Goal: Task Accomplishment & Management: Use online tool/utility

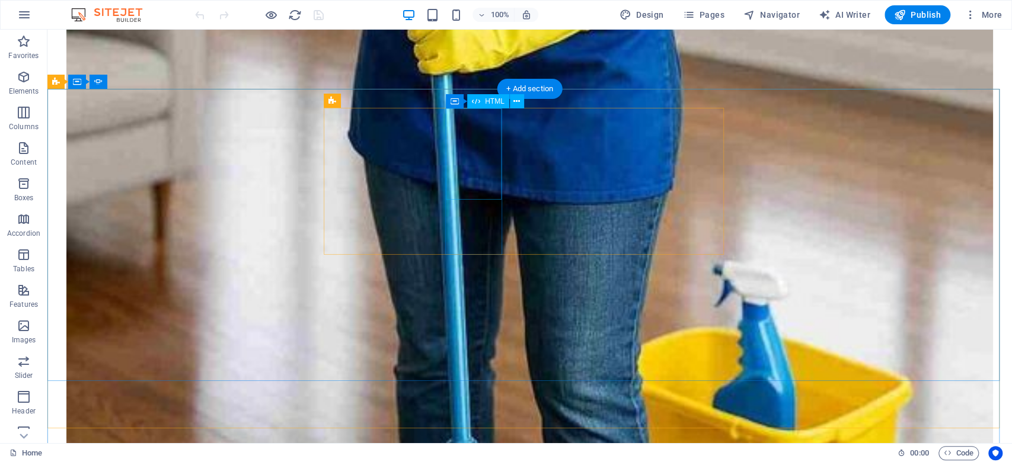
scroll to position [1636, 0]
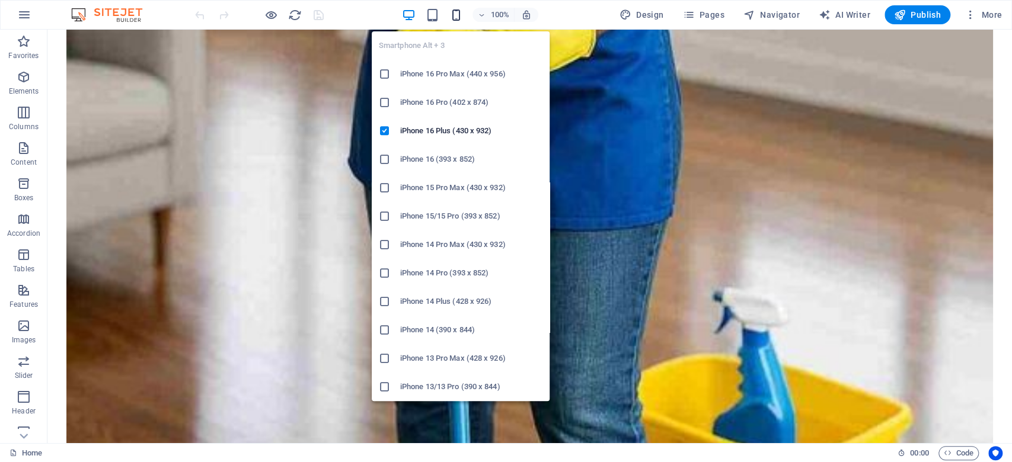
click at [461, 15] on icon "button" at bounding box center [456, 15] width 14 height 14
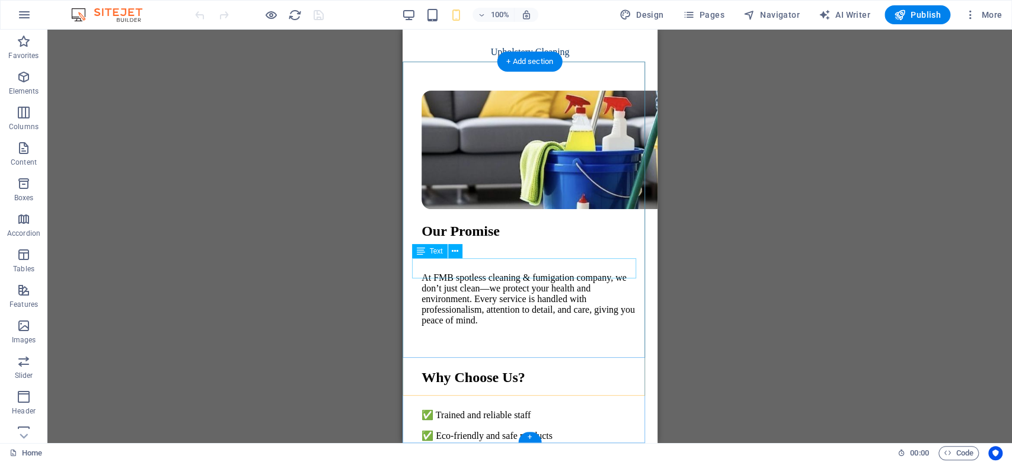
scroll to position [1928, 0]
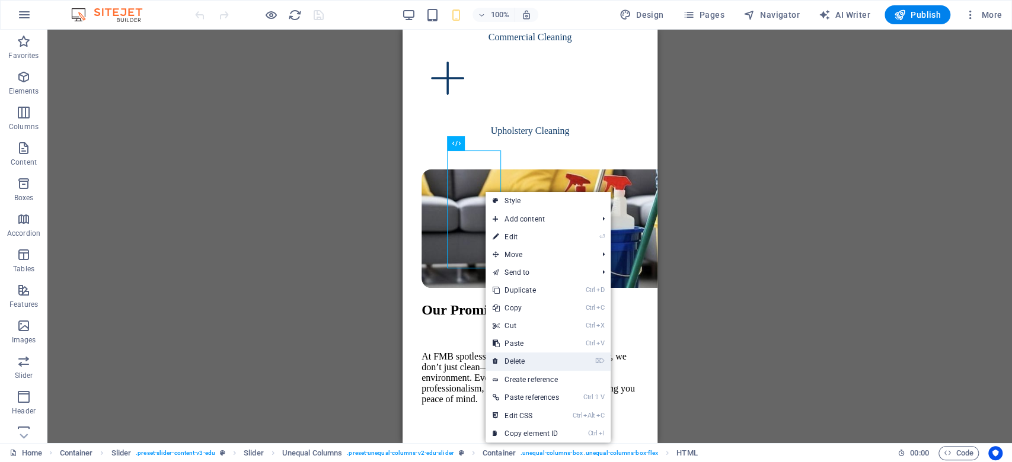
click at [527, 364] on link "⌦ Delete" at bounding box center [525, 362] width 80 height 18
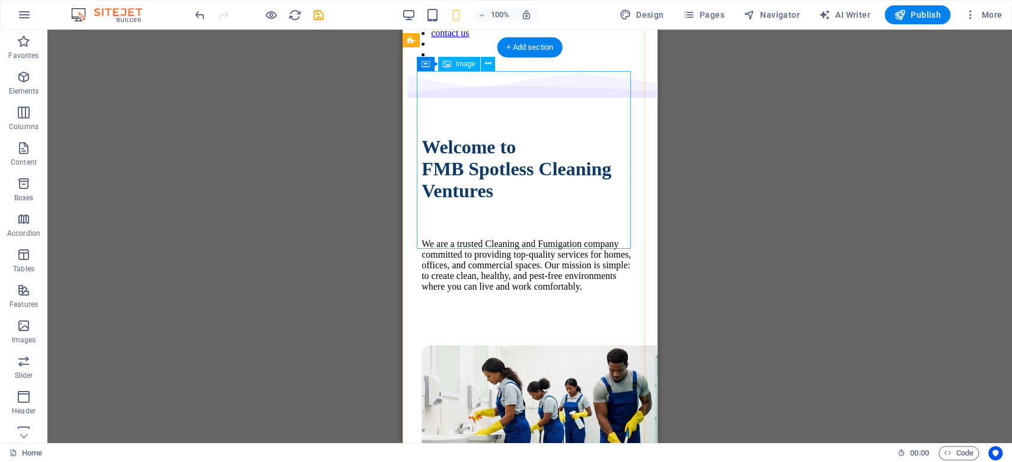
scroll to position [0, 0]
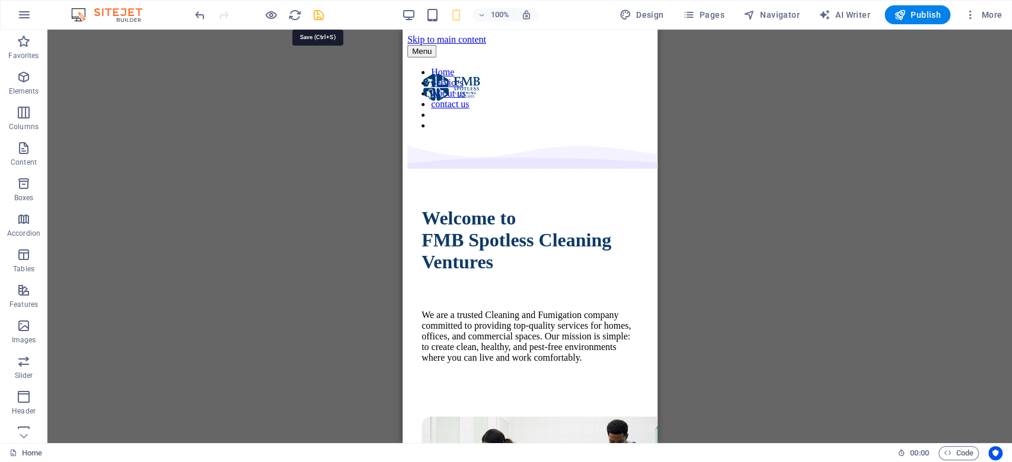
click at [316, 14] on icon "save" at bounding box center [319, 15] width 14 height 14
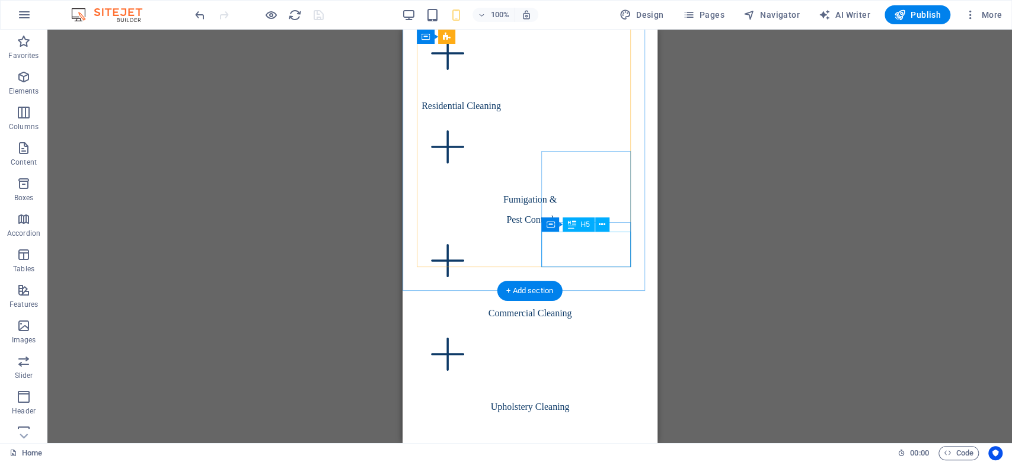
scroll to position [1889, 0]
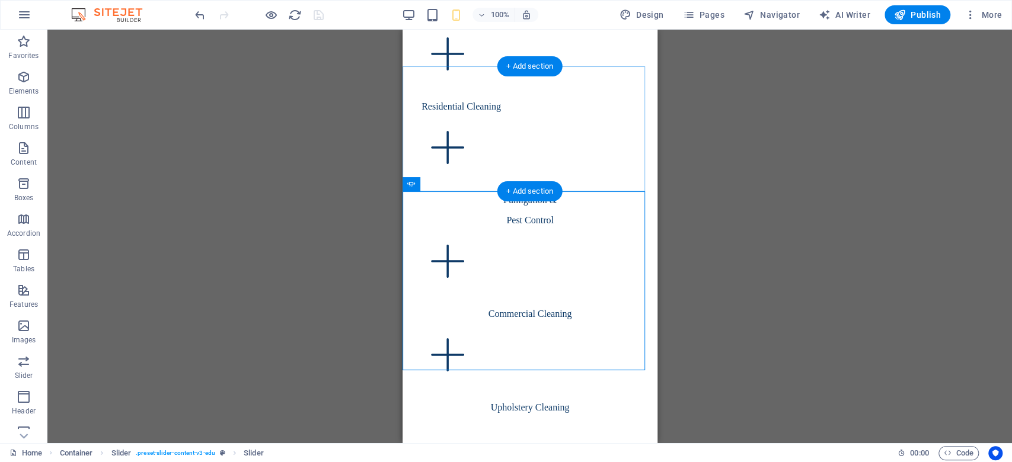
scroll to position [1888, 0]
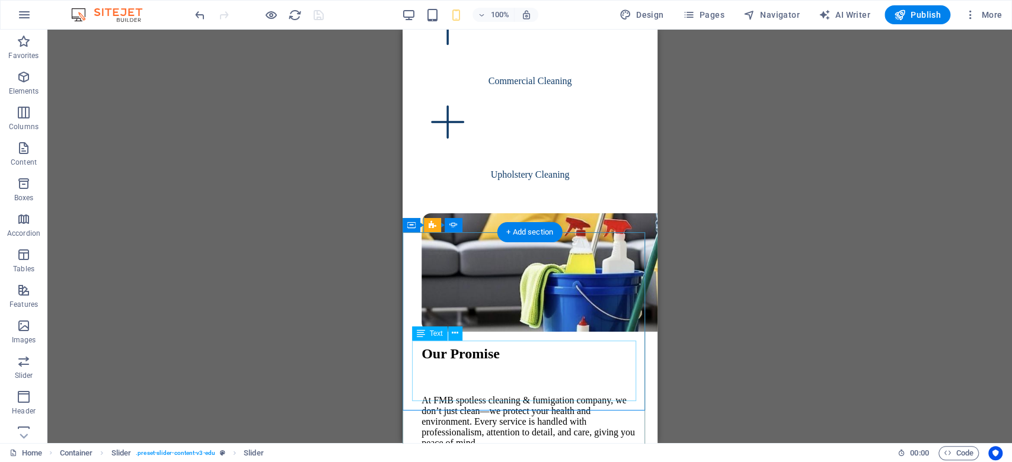
scroll to position [1889, 0]
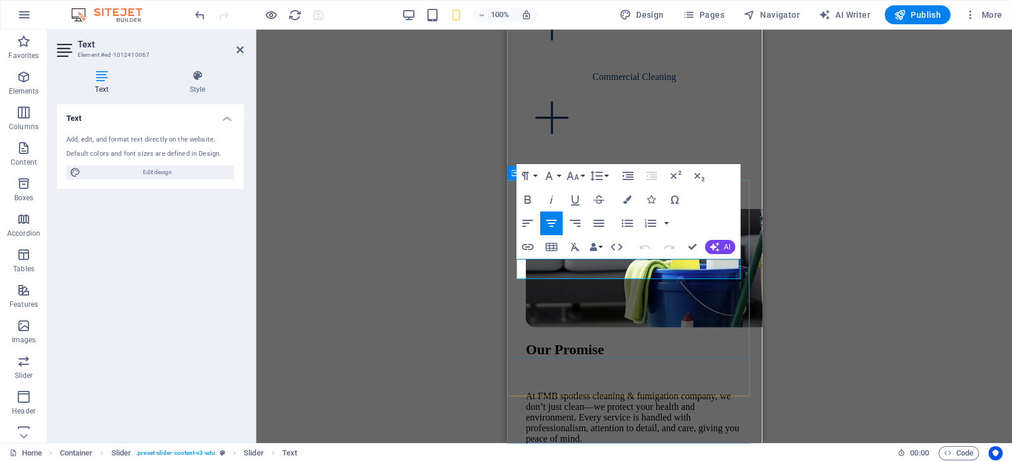
drag, startPoint x: 633, startPoint y: 268, endPoint x: 574, endPoint y: 263, distance: 58.9
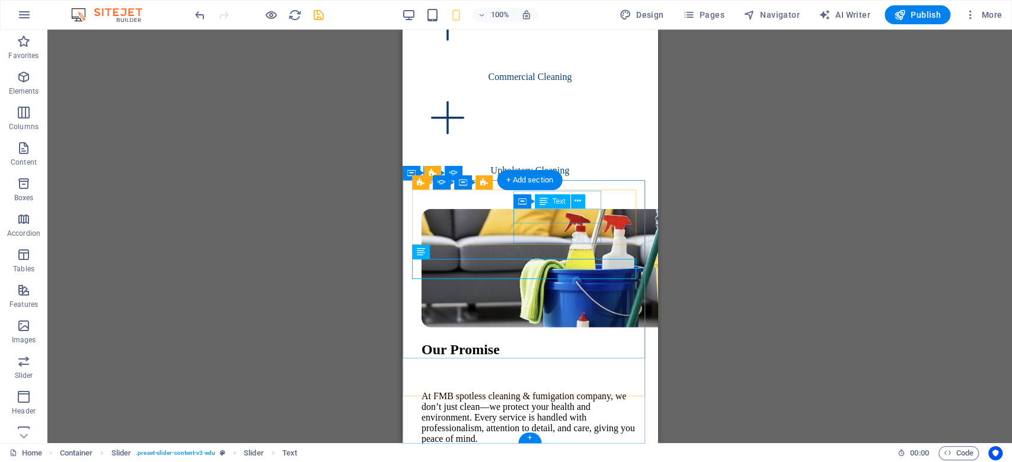
scroll to position [1889, 0]
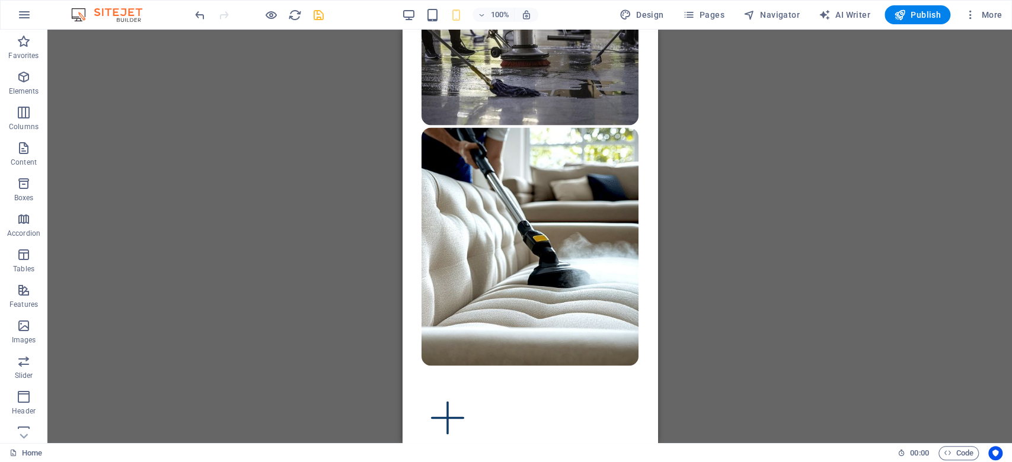
scroll to position [1278, 0]
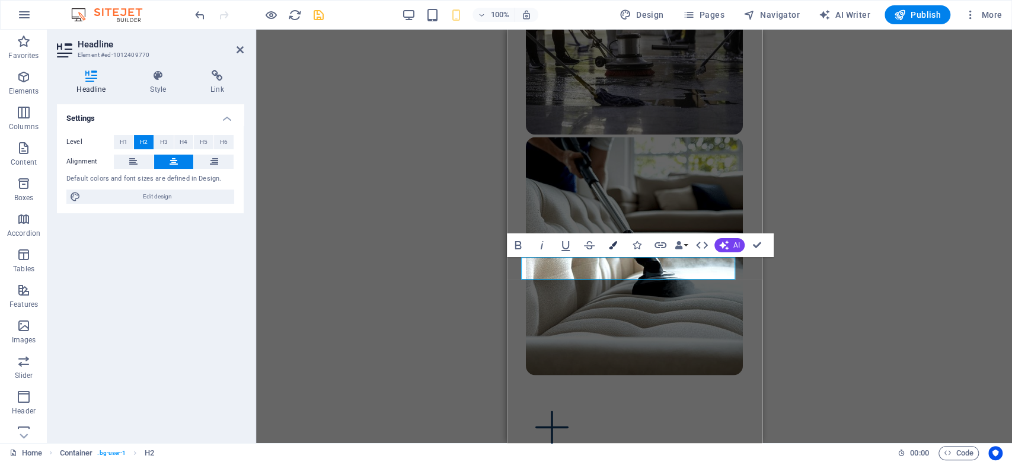
click at [615, 244] on icon "button" at bounding box center [613, 245] width 8 height 8
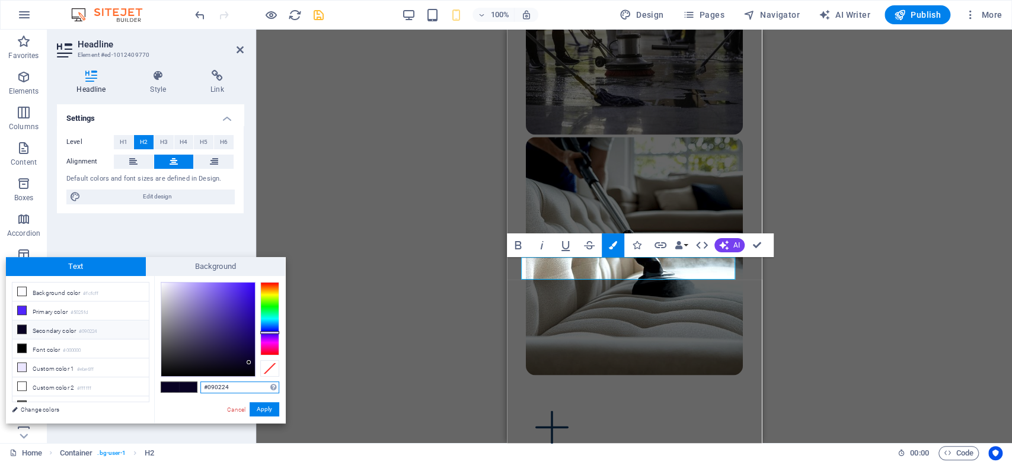
drag, startPoint x: 224, startPoint y: 389, endPoint x: 198, endPoint y: 389, distance: 26.1
click at [198, 389] on div "#090224 Supported formats #0852ed rgb(8, 82, 237) rgba(8, 82, 237, 90%) hsv(221…" at bounding box center [219, 435] width 131 height 319
paste input "E3A67"
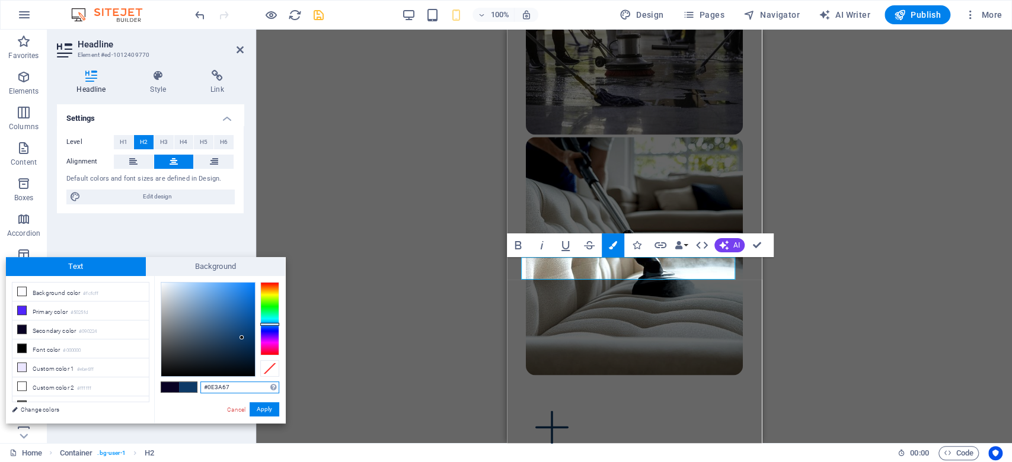
type input "#0e3a67"
click at [276, 409] on button "Apply" at bounding box center [265, 409] width 30 height 14
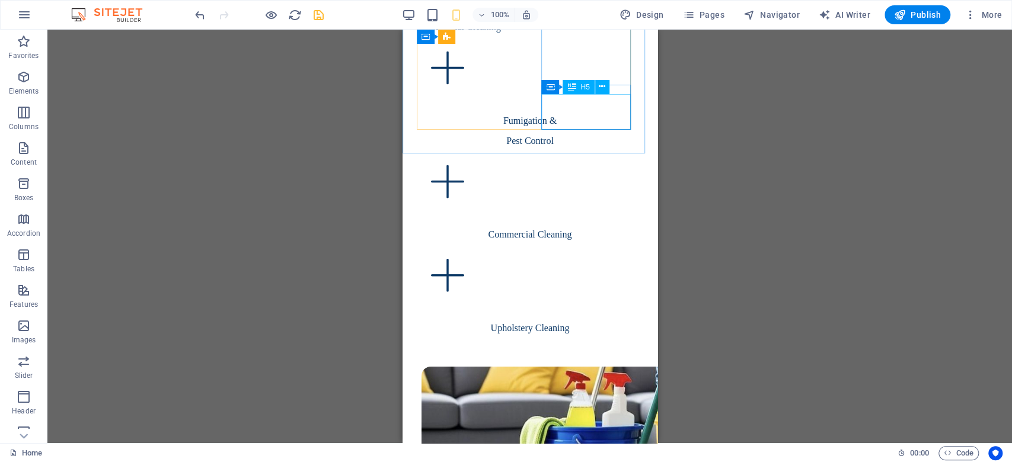
scroll to position [1888, 0]
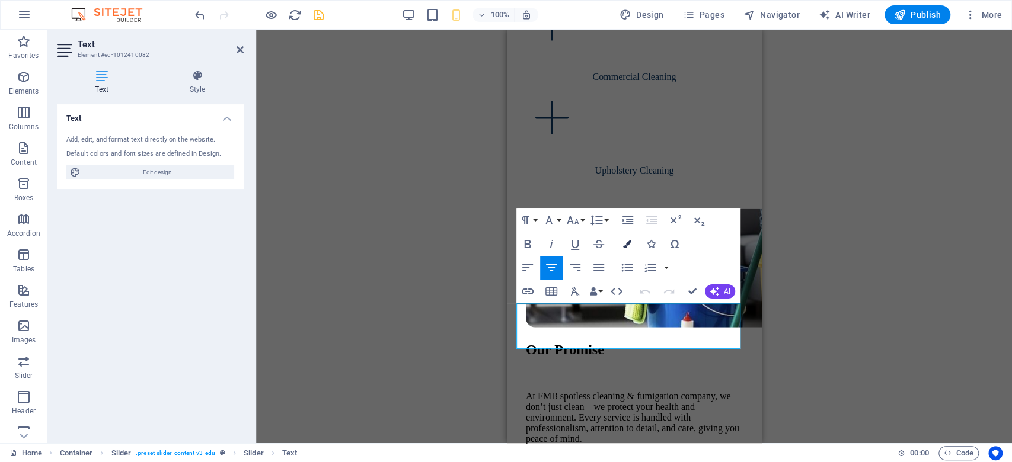
click at [628, 243] on icon "button" at bounding box center [627, 244] width 8 height 8
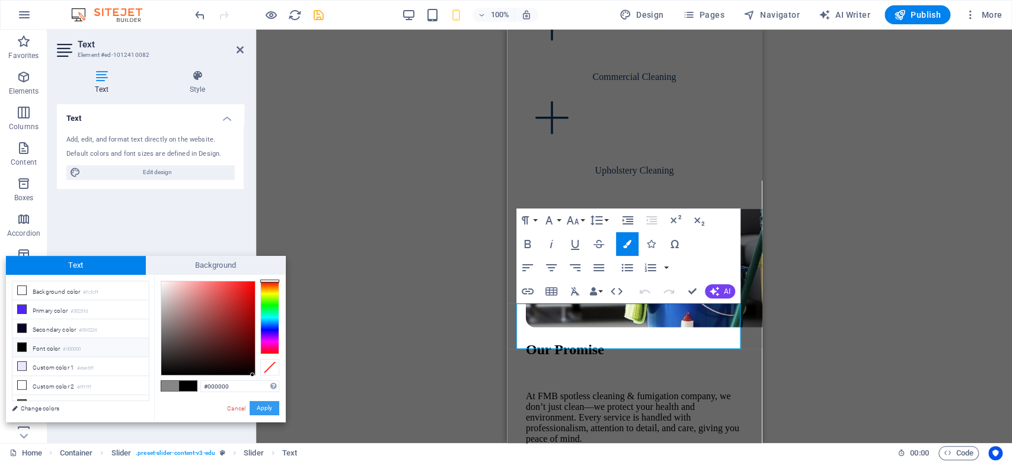
drag, startPoint x: 242, startPoint y: 348, endPoint x: 253, endPoint y: 408, distance: 60.9
click at [253, 408] on div "#000000 Supported formats #0852ed rgb(8, 82, 237) rgba(8, 82, 237, 90%) hsv(221…" at bounding box center [219, 434] width 131 height 319
click at [247, 376] on div "#000000 Supported formats #0852ed rgb(8, 82, 237) rgba(8, 82, 237, 90%) hsv(221…" at bounding box center [219, 434] width 131 height 319
type input "#000000"
drag, startPoint x: 242, startPoint y: 373, endPoint x: 241, endPoint y: 391, distance: 17.3
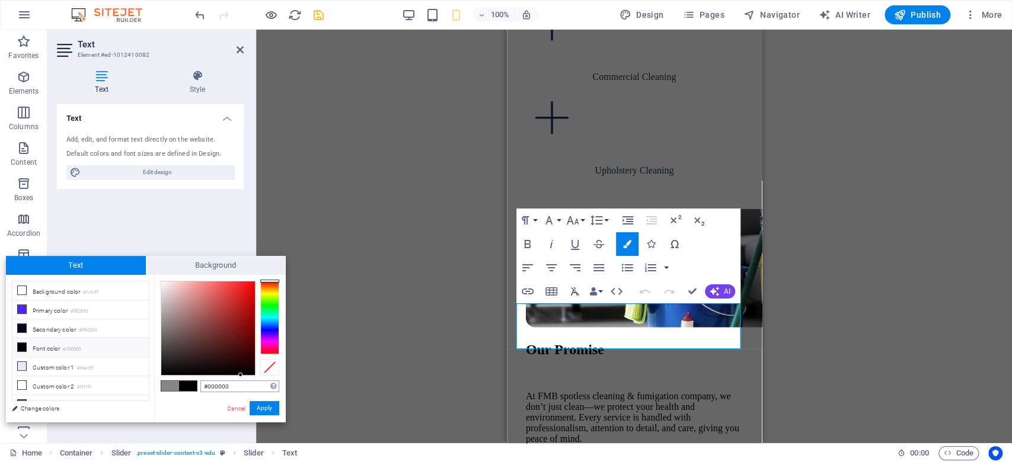
click at [241, 391] on div "#000000 Supported formats #0852ed rgb(8, 82, 237) rgba(8, 82, 237, 90%) hsv(221…" at bounding box center [219, 434] width 131 height 319
click at [261, 413] on button "Apply" at bounding box center [265, 408] width 30 height 14
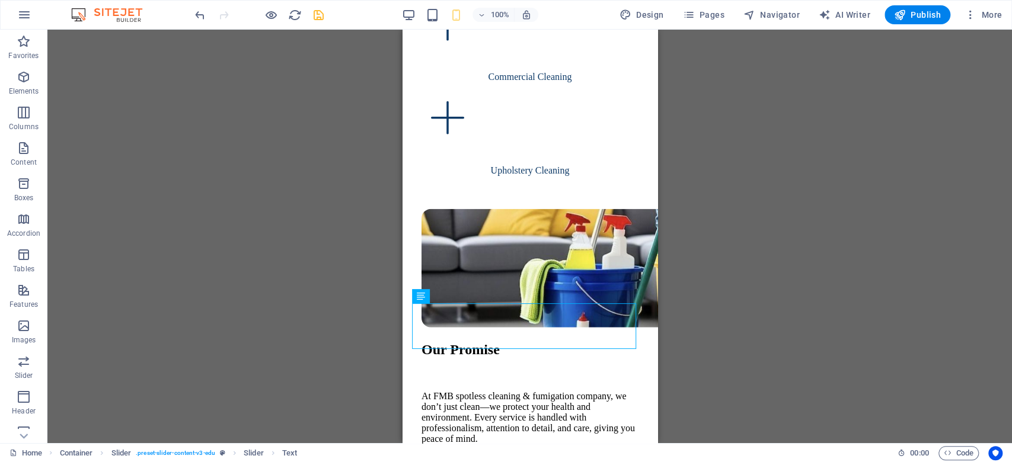
click at [558, 334] on div "Container H1 Unequal Columns Container Container Image Container Spacer Text Sp…" at bounding box center [529, 237] width 255 height 414
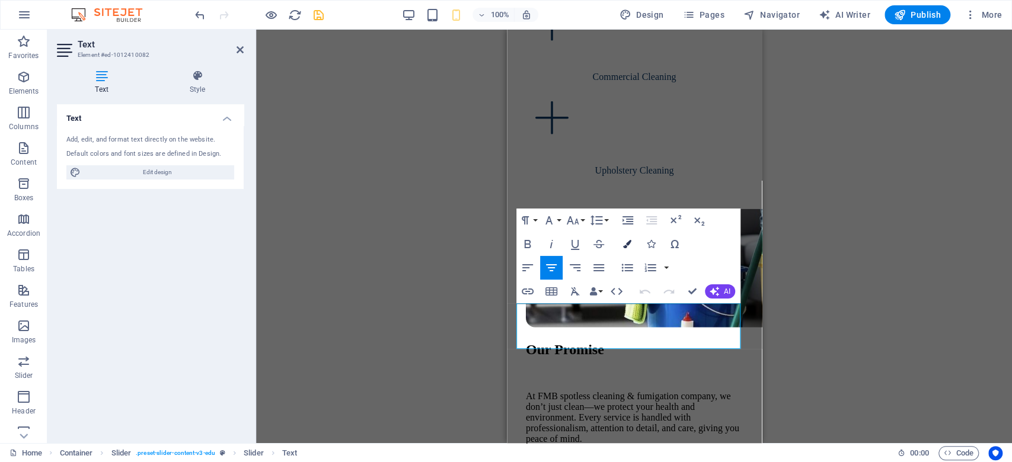
click at [628, 242] on icon "button" at bounding box center [627, 244] width 8 height 8
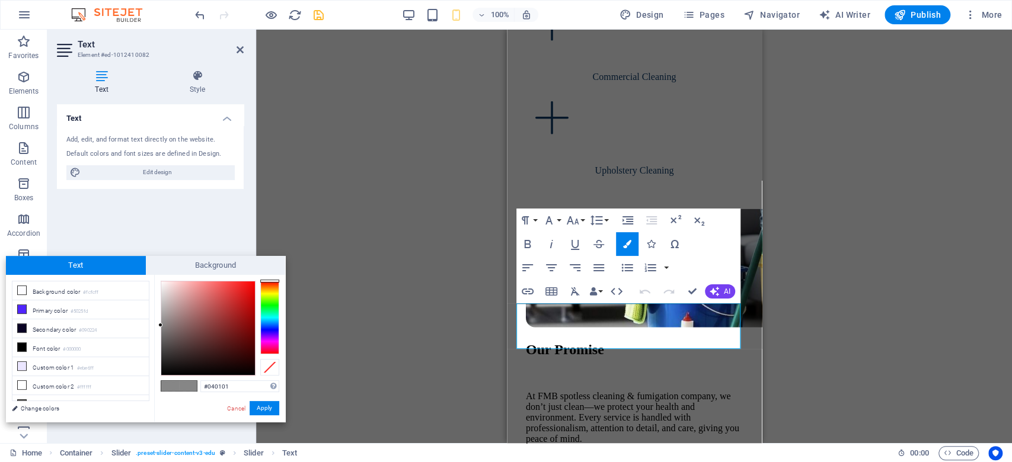
click at [241, 373] on div at bounding box center [208, 329] width 94 height 94
type input "#000000"
drag, startPoint x: 241, startPoint y: 374, endPoint x: 241, endPoint y: 382, distance: 7.7
click at [241, 382] on div "#000000 Supported formats #0852ed rgb(8, 82, 237) rgba(8, 82, 237, 90%) hsv(221…" at bounding box center [219, 434] width 131 height 319
click at [266, 409] on button "Apply" at bounding box center [265, 408] width 30 height 14
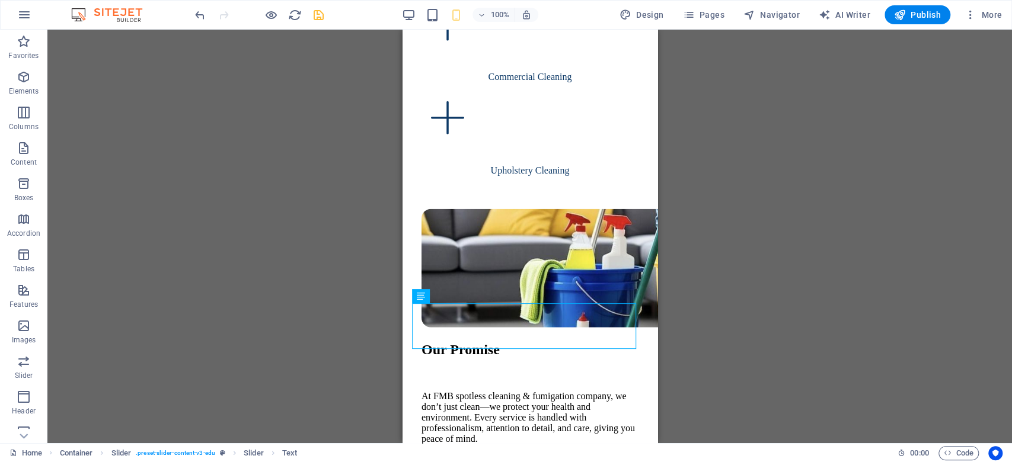
drag, startPoint x: 650, startPoint y: 385, endPoint x: 647, endPoint y: 282, distance: 103.7
click at [647, 282] on div "Container H1 Unequal Columns Container Container Image Container Spacer Text Sp…" at bounding box center [529, 237] width 255 height 414
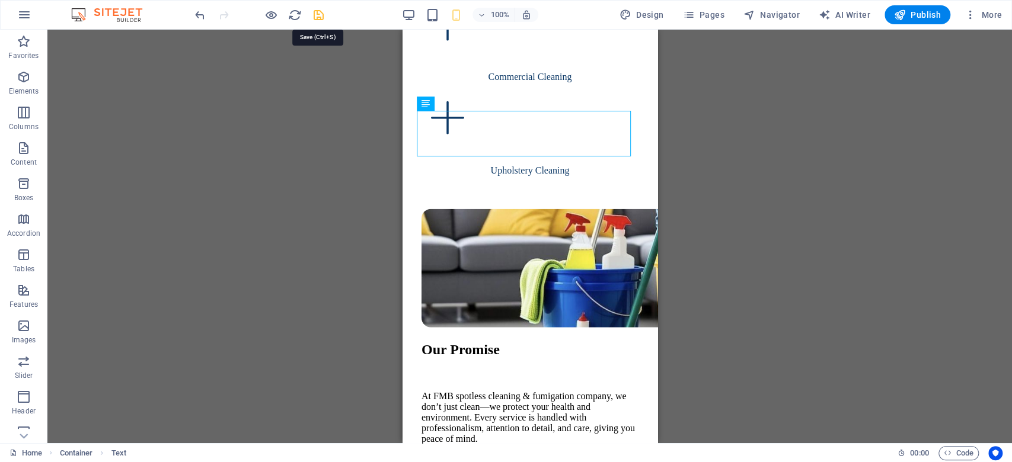
click at [317, 21] on icon "save" at bounding box center [319, 15] width 14 height 14
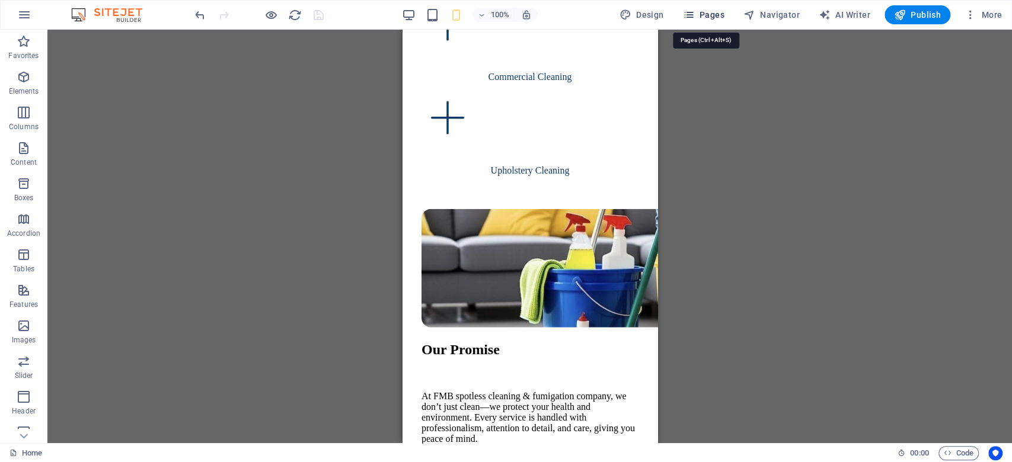
click at [694, 15] on icon "button" at bounding box center [688, 15] width 12 height 12
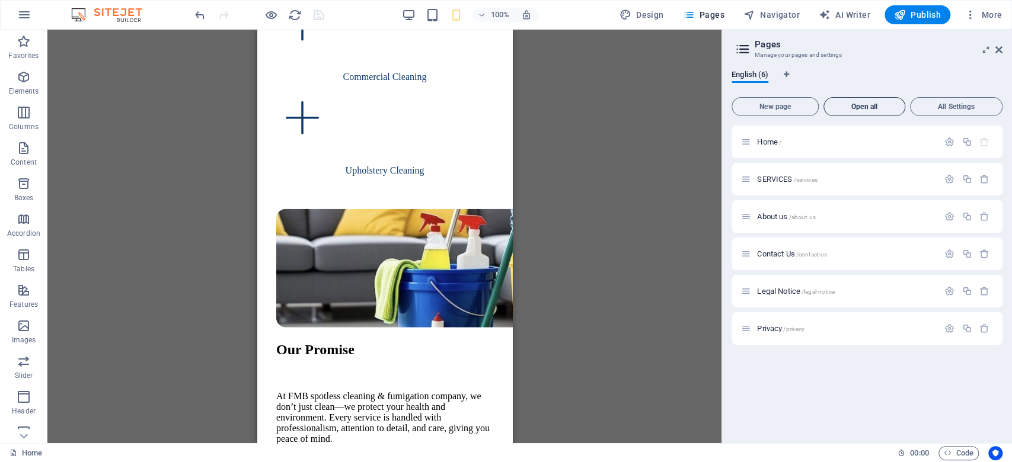
click at [867, 109] on span "Open all" at bounding box center [864, 106] width 71 height 7
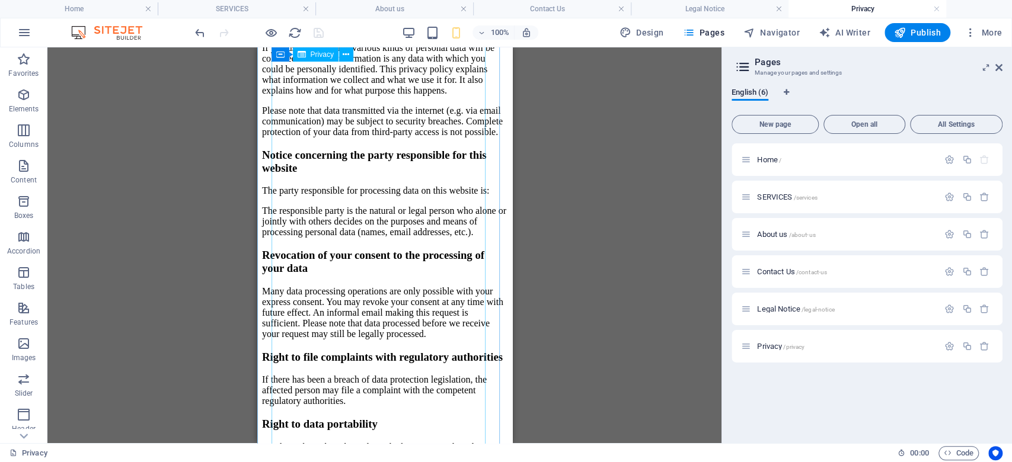
scroll to position [948, 0]
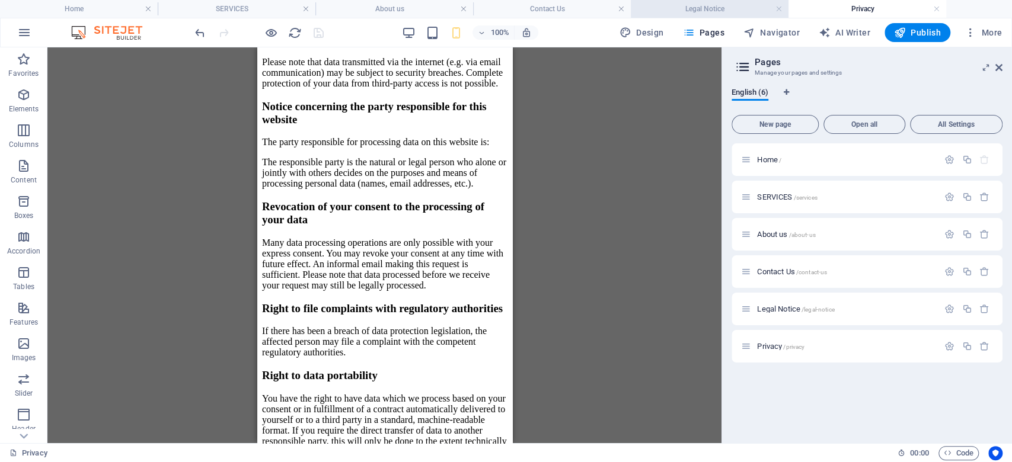
click at [728, 7] on h4 "Legal Notice" at bounding box center [710, 8] width 158 height 13
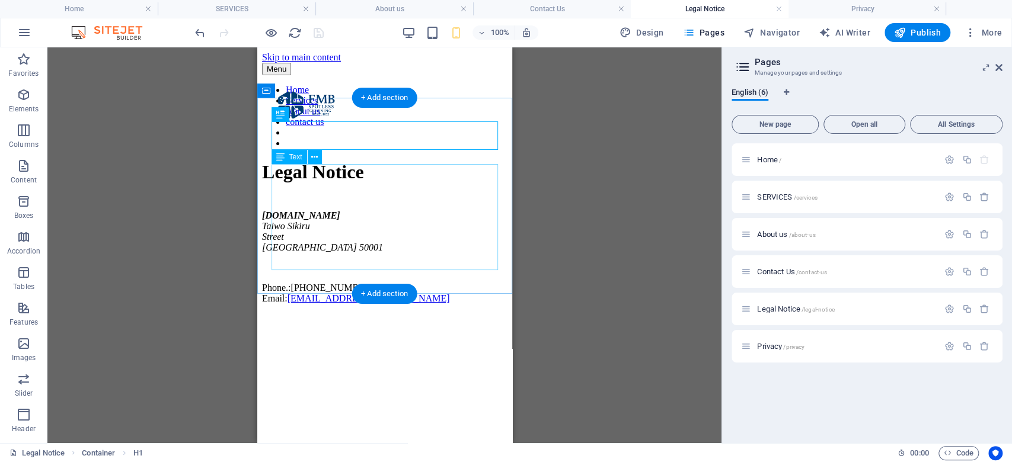
click at [300, 210] on div "[DOMAIN_NAME] [GEOGRAPHIC_DATA] Phone.: [PHONE_NUMBER] Email: [EMAIL_ADDRESS][D…" at bounding box center [383, 257] width 245 height 94
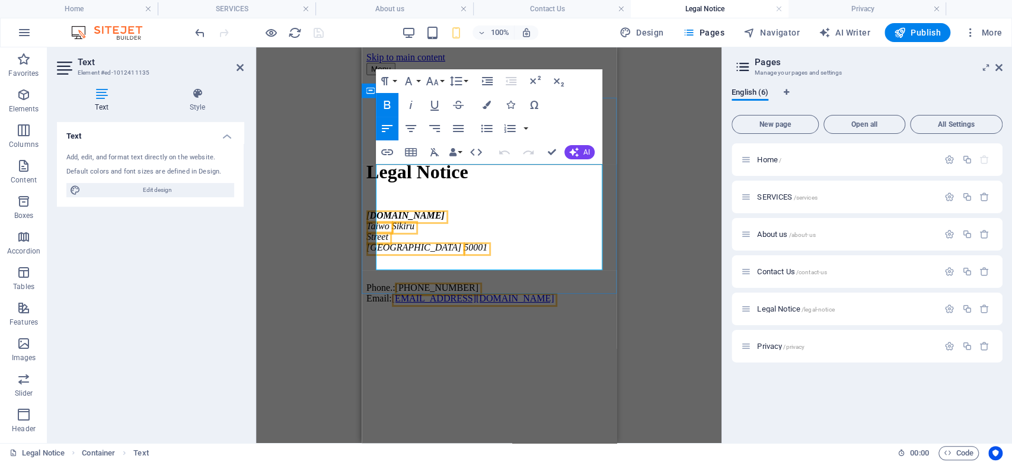
click at [415, 242] on span "[GEOGRAPHIC_DATA]" at bounding box center [413, 247] width 95 height 10
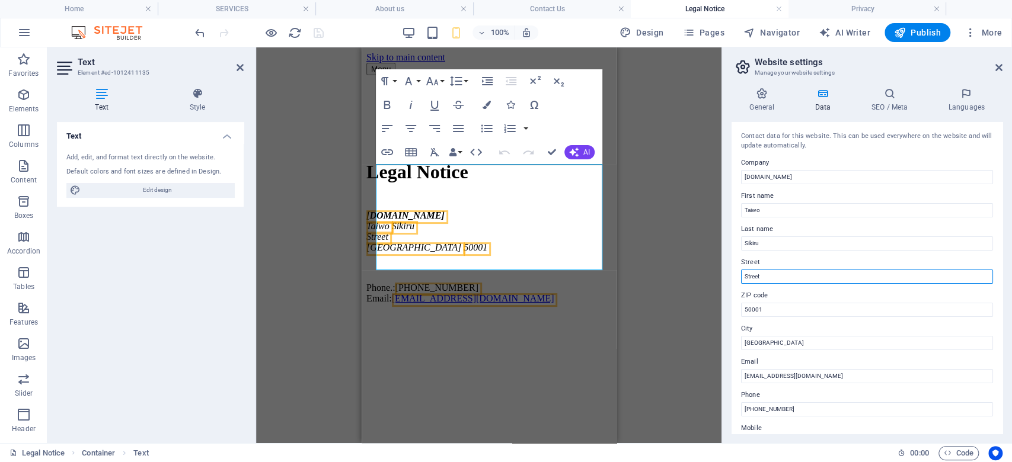
drag, startPoint x: 754, startPoint y: 271, endPoint x: 732, endPoint y: 269, distance: 22.1
click at [732, 269] on div "Contact data for this website. This can be used everywhere on the website and w…" at bounding box center [866, 278] width 271 height 312
paste input "hapati ibeju-lekki [GEOGRAPHIC_DATA]"
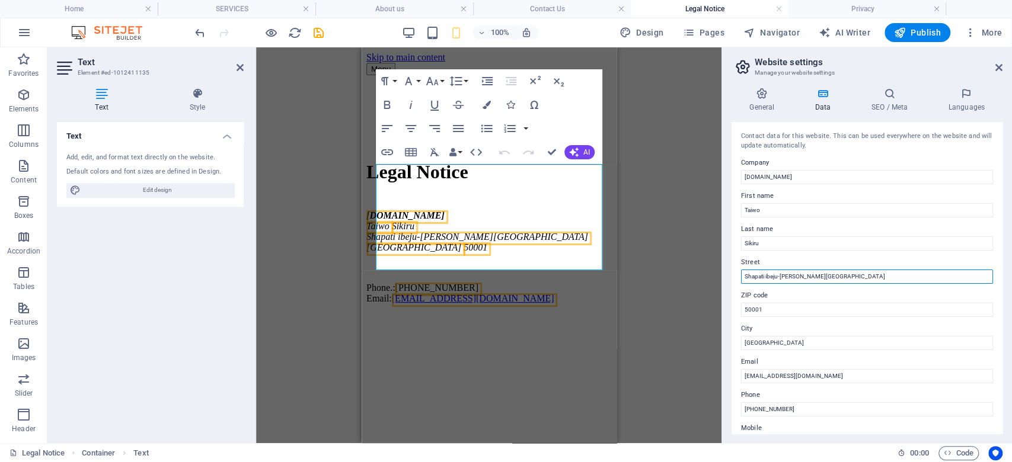
click at [741, 272] on input "Shapati ibeju-[PERSON_NAME][GEOGRAPHIC_DATA]" at bounding box center [867, 277] width 252 height 14
type input "7 Shapati ibeju-lekki [GEOGRAPHIC_DATA]"
click at [439, 232] on span "7 Shapati ibeju-lekki [GEOGRAPHIC_DATA]" at bounding box center [453, 237] width 175 height 10
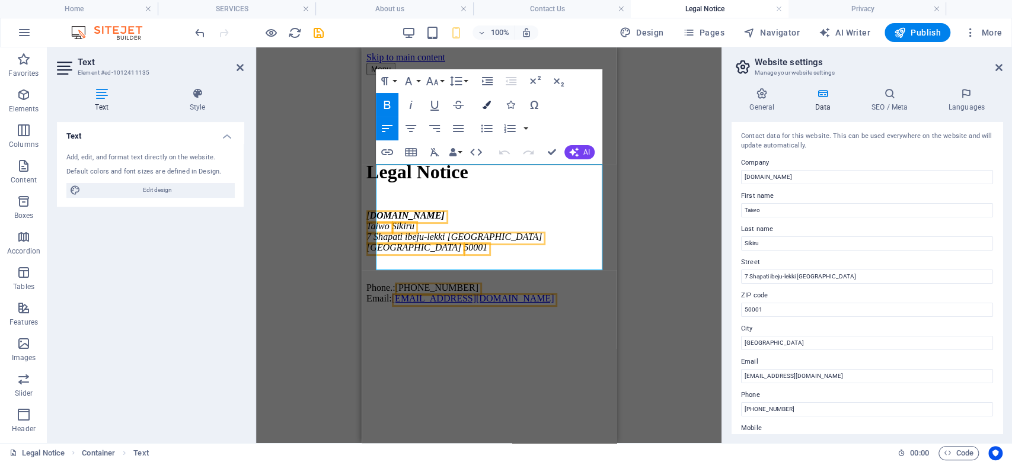
click at [484, 103] on icon "button" at bounding box center [486, 105] width 8 height 8
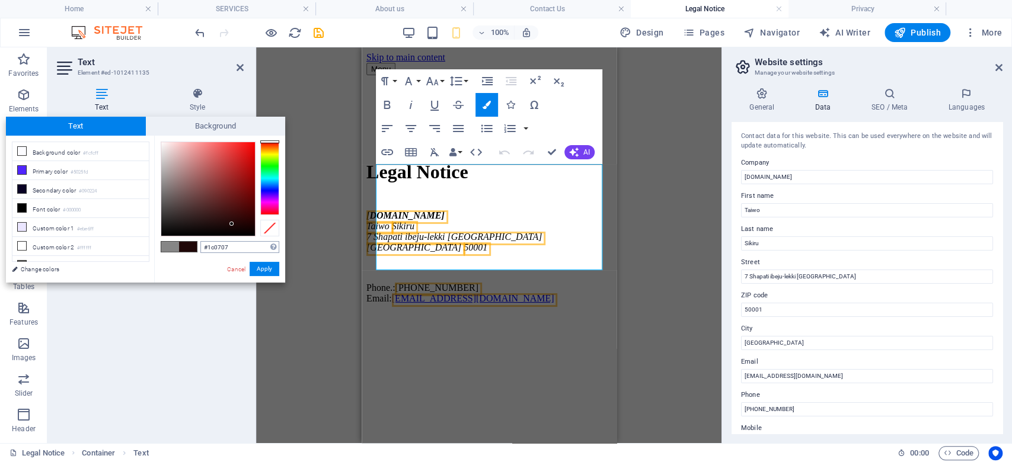
type input "#000000"
drag, startPoint x: 232, startPoint y: 224, endPoint x: 236, endPoint y: 254, distance: 30.5
click at [236, 254] on div "#000000 Supported formats #0852ed rgb(8, 82, 237) rgba(8, 82, 237, 90%) hsv(221…" at bounding box center [219, 295] width 131 height 319
click at [261, 267] on button "Apply" at bounding box center [265, 269] width 30 height 14
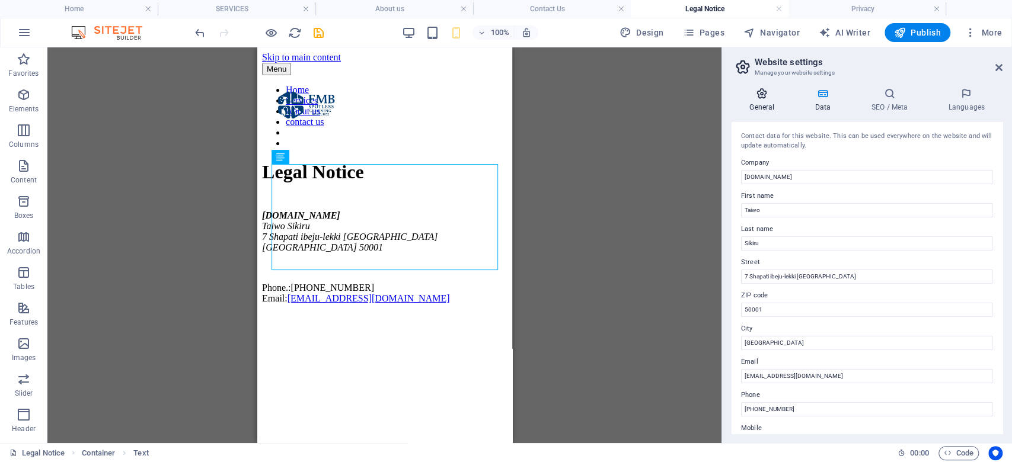
click at [759, 96] on icon at bounding box center [761, 94] width 60 height 12
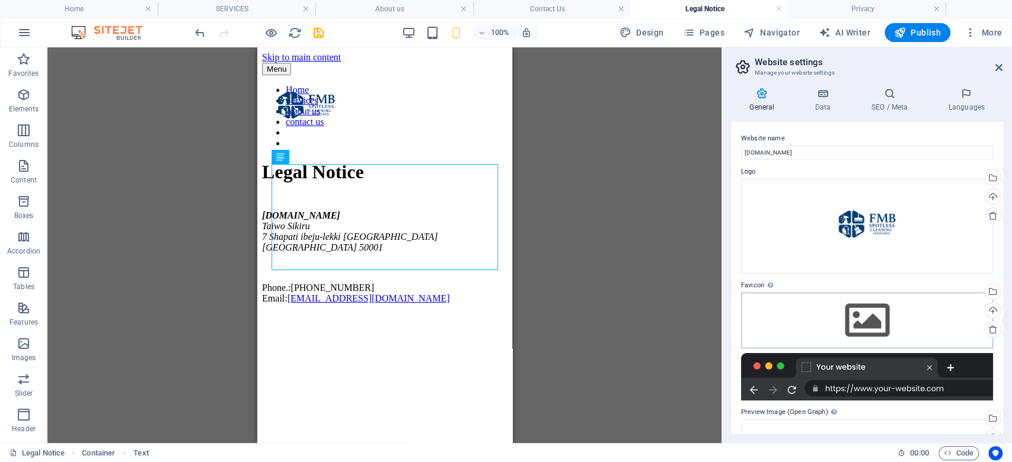
scroll to position [130, 0]
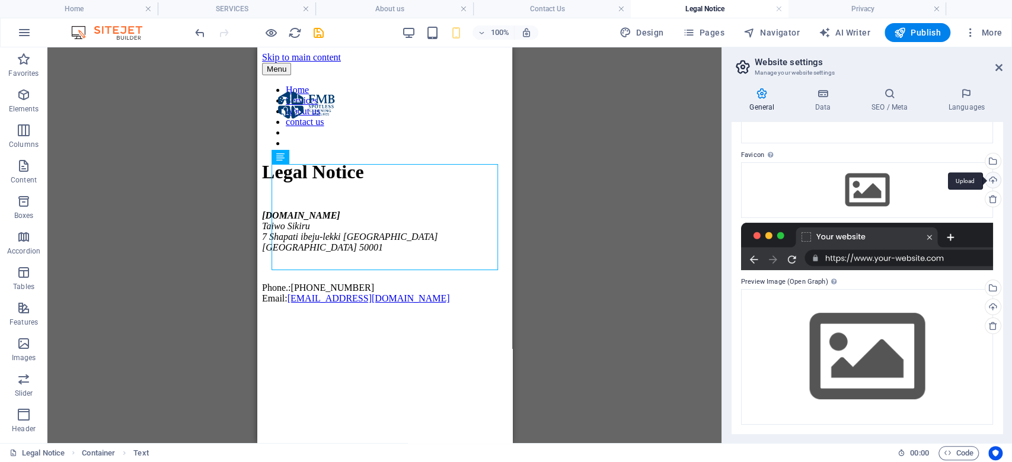
click at [992, 183] on div "Upload" at bounding box center [992, 181] width 18 height 18
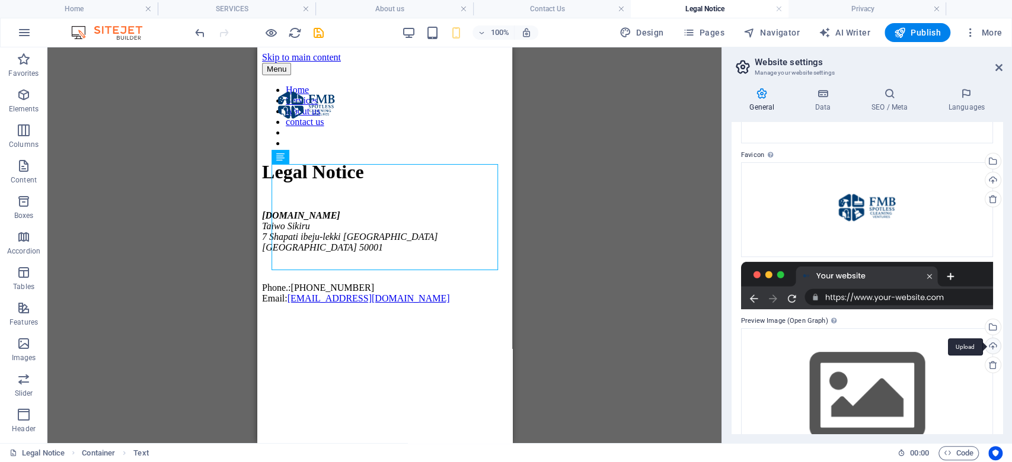
click at [992, 338] on div "Upload" at bounding box center [992, 347] width 18 height 18
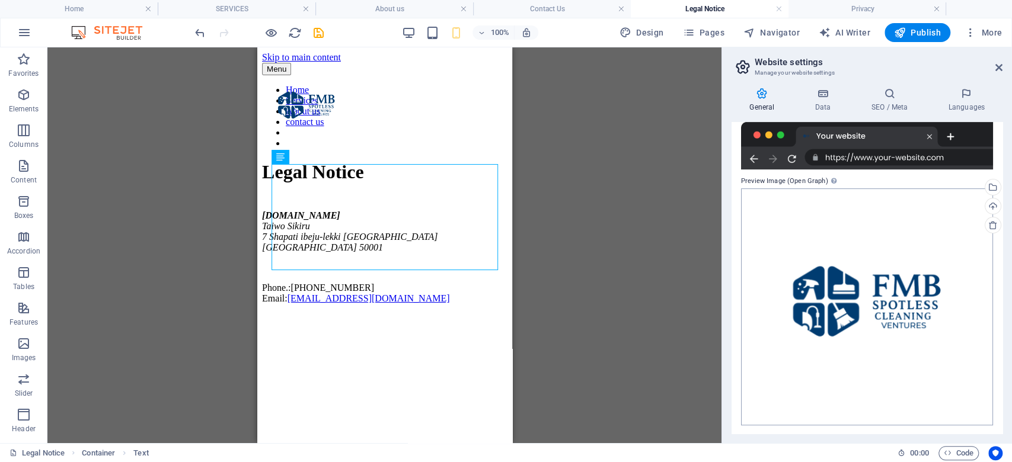
scroll to position [0, 0]
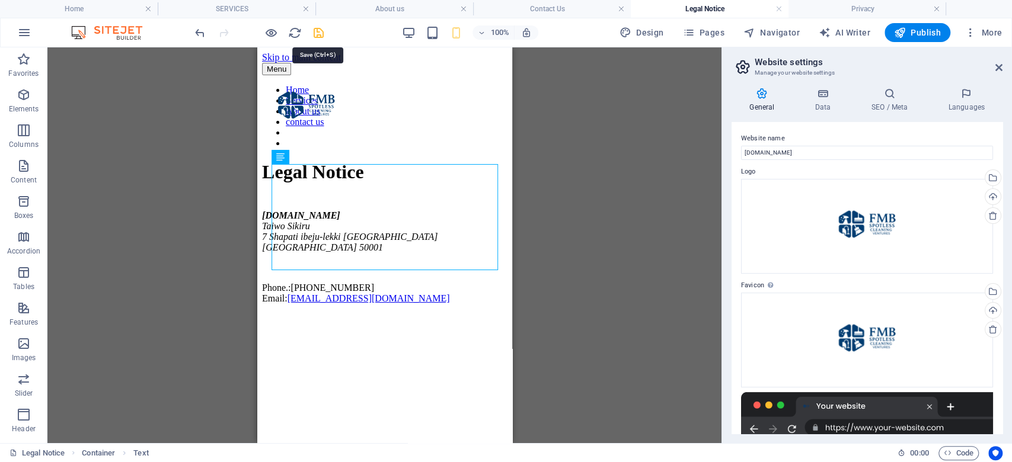
click at [321, 34] on icon "save" at bounding box center [319, 33] width 14 height 14
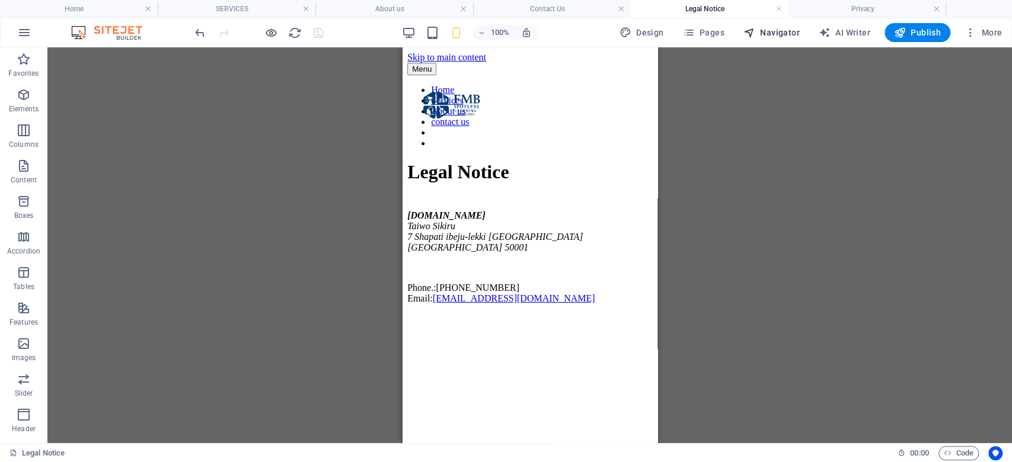
click at [755, 29] on icon "button" at bounding box center [749, 33] width 12 height 12
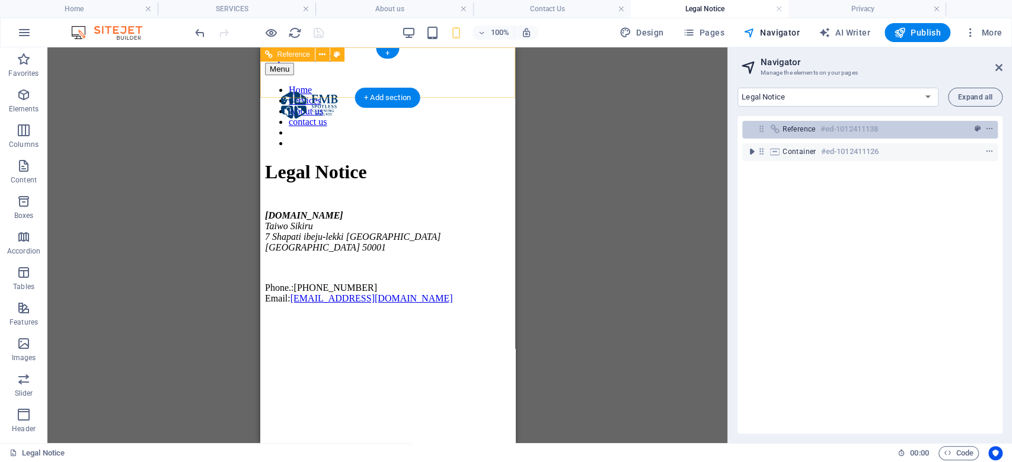
click at [795, 135] on div "Reference #ed-1012411138" at bounding box center [860, 129] width 156 height 14
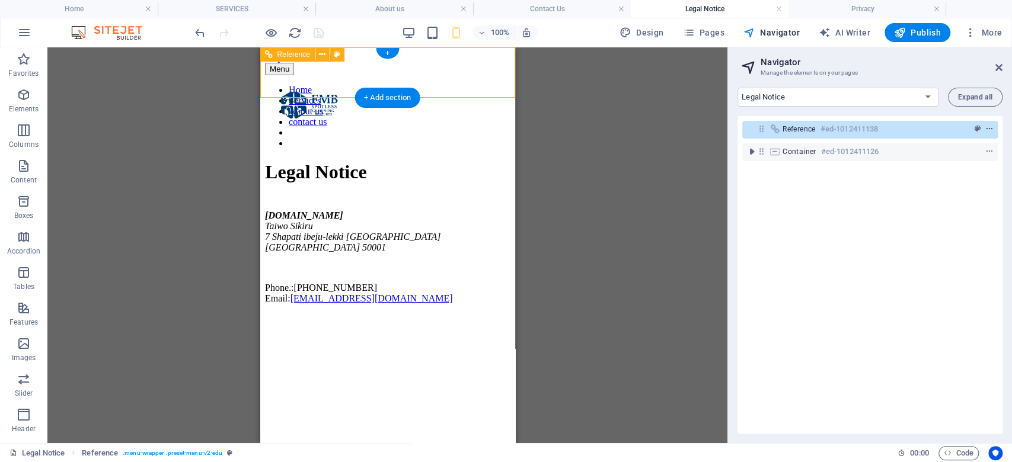
click at [991, 130] on span "context-menu" at bounding box center [989, 129] width 12 height 8
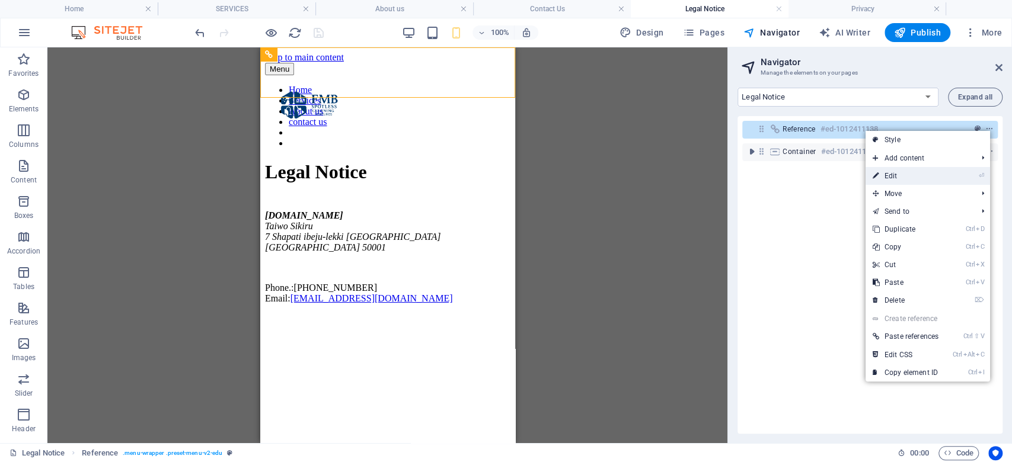
click at [903, 177] on link "⏎ Edit" at bounding box center [905, 176] width 80 height 18
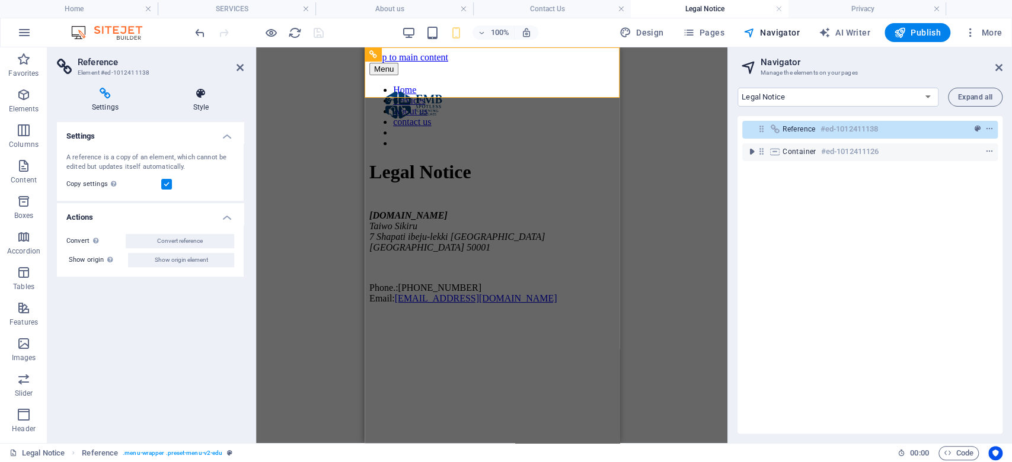
click at [200, 102] on h4 "Style" at bounding box center [200, 100] width 85 height 25
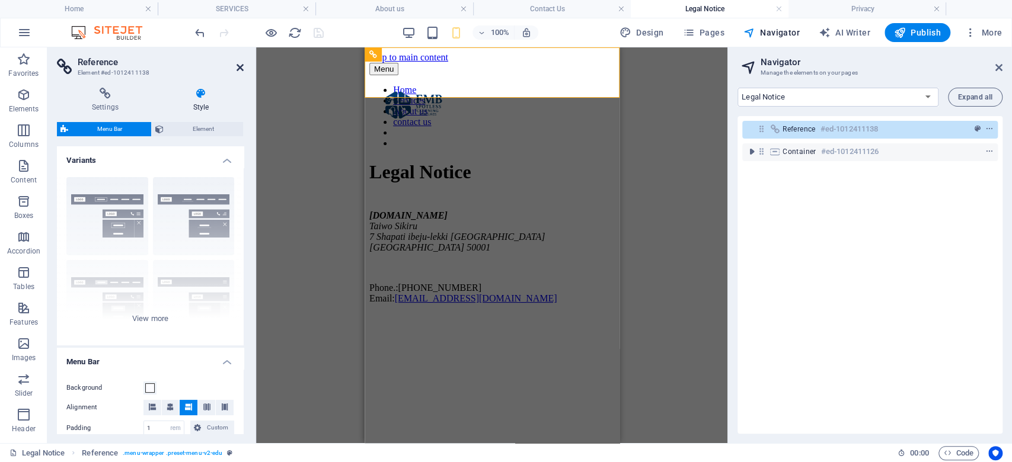
click at [239, 67] on icon at bounding box center [239, 67] width 7 height 9
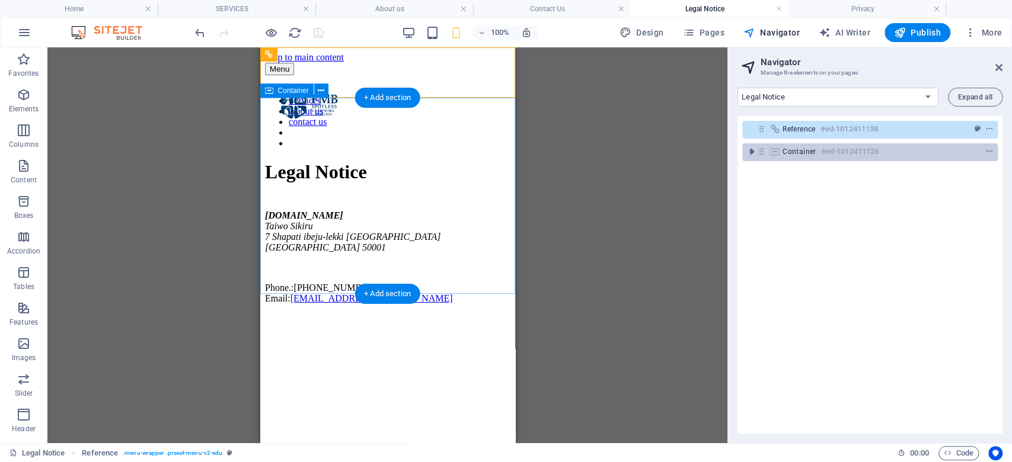
click at [929, 160] on div "Container #ed-1012411126" at bounding box center [869, 152] width 255 height 18
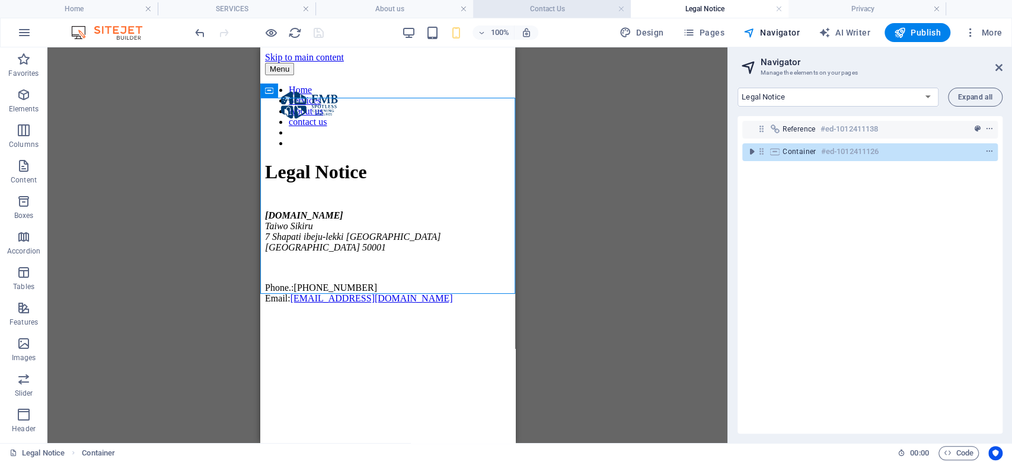
click at [556, 11] on h4 "Contact Us" at bounding box center [552, 8] width 158 height 13
select select "18218848-en"
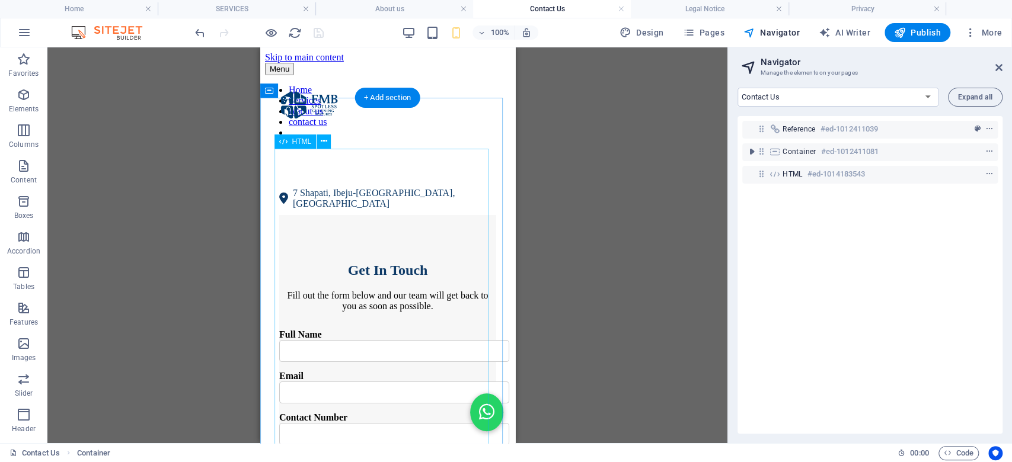
click at [375, 243] on div "Get In Touch Fill out the form below and our team will get back to you as soon …" at bounding box center [387, 403] width 217 height 377
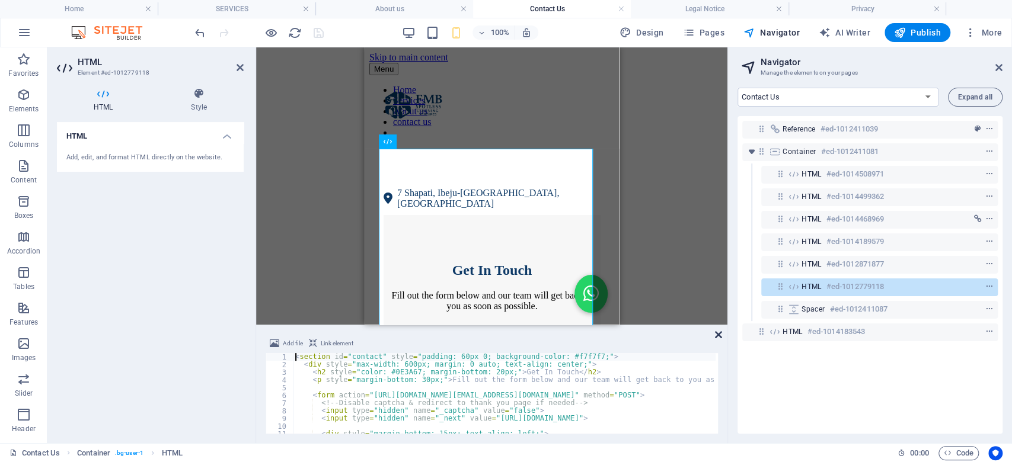
click at [719, 335] on icon at bounding box center [718, 334] width 7 height 9
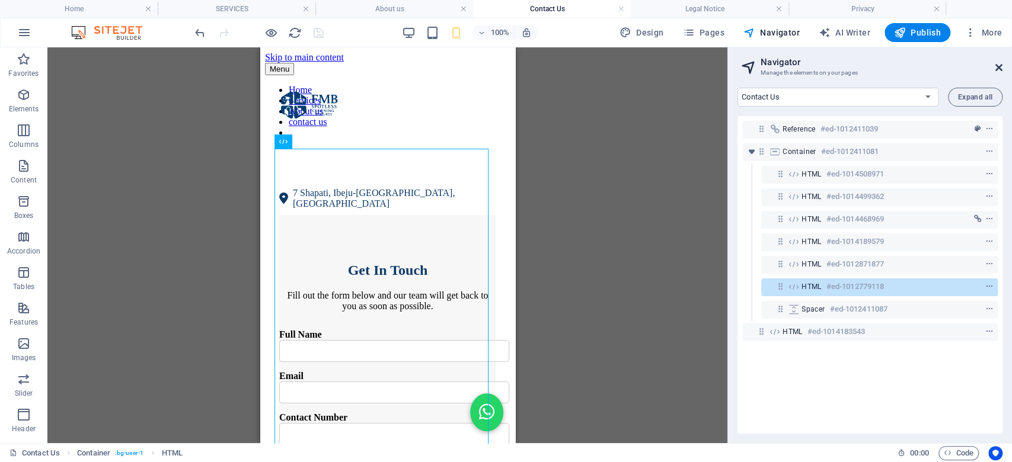
click at [1000, 68] on icon at bounding box center [998, 67] width 7 height 9
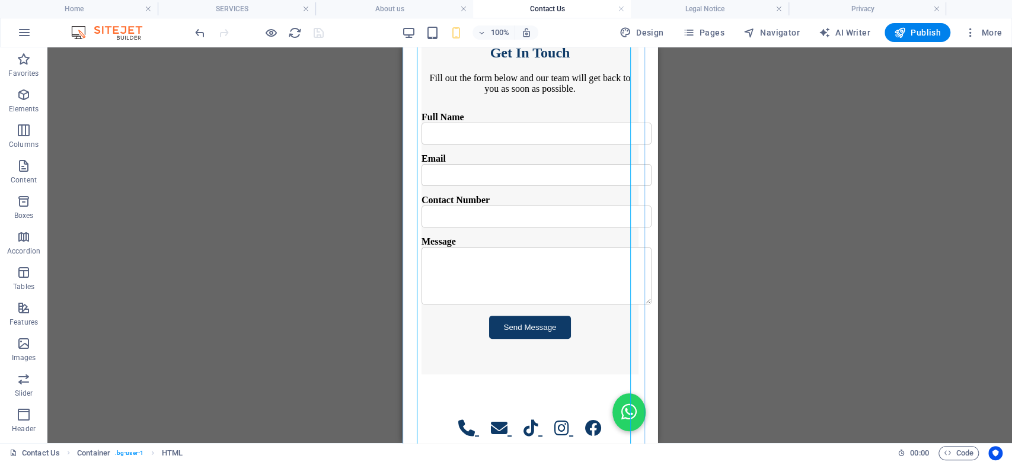
scroll to position [252, 0]
click at [382, 11] on h4 "About us" at bounding box center [394, 8] width 158 height 13
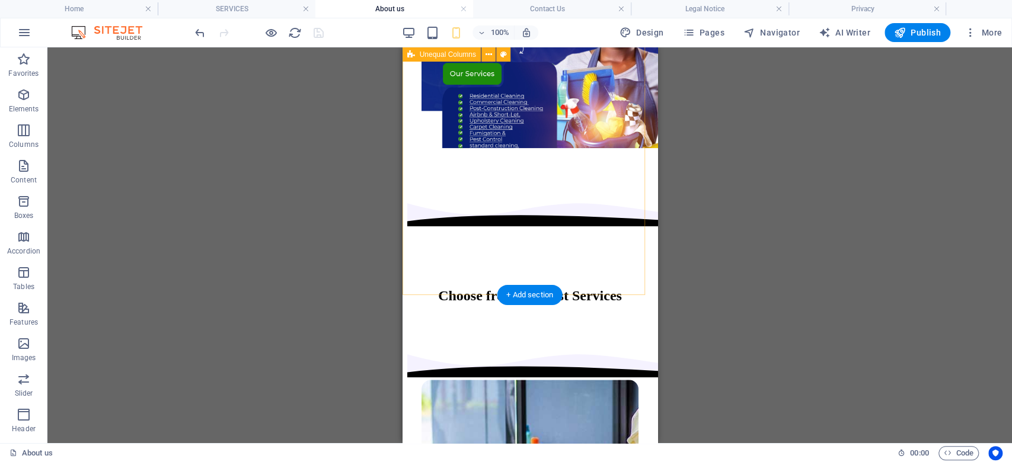
scroll to position [553, 0]
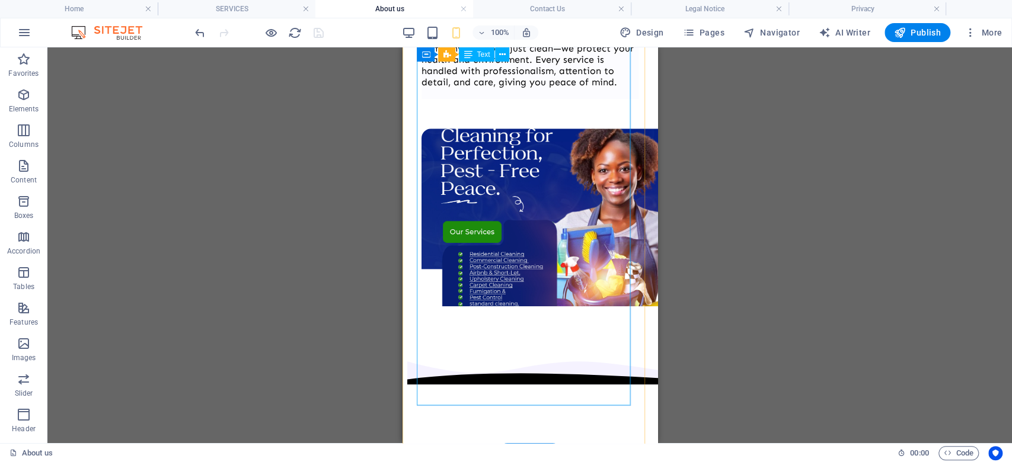
click at [472, 20] on p "Our Promise" at bounding box center [529, 14] width 217 height 11
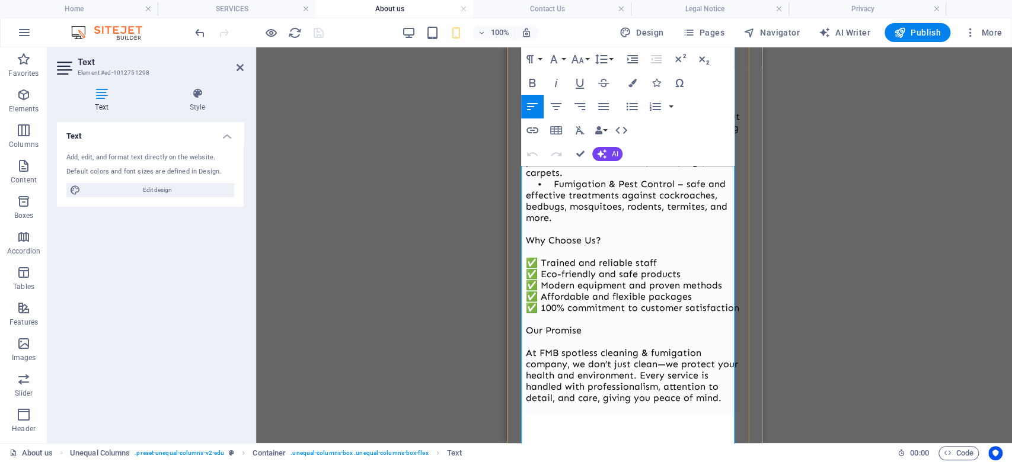
scroll to position [474, 0]
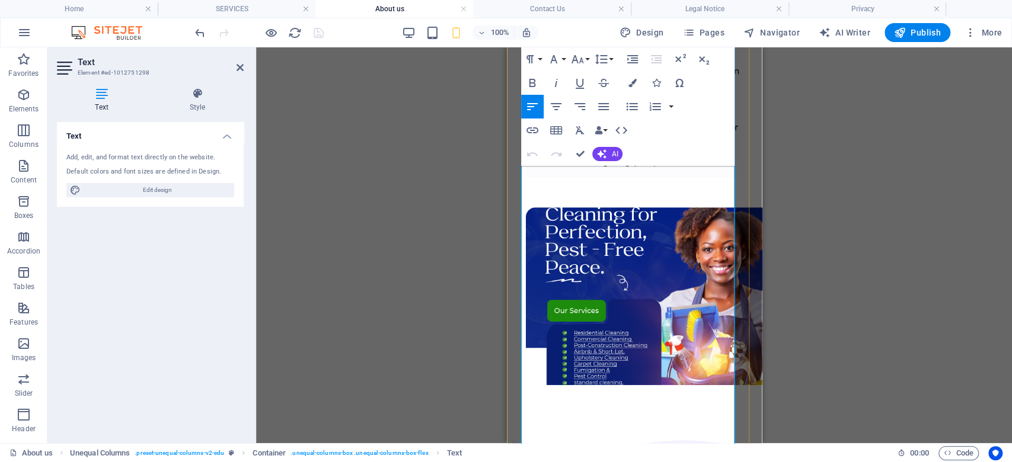
click at [584, 99] on p "Our Promise" at bounding box center [633, 93] width 217 height 11
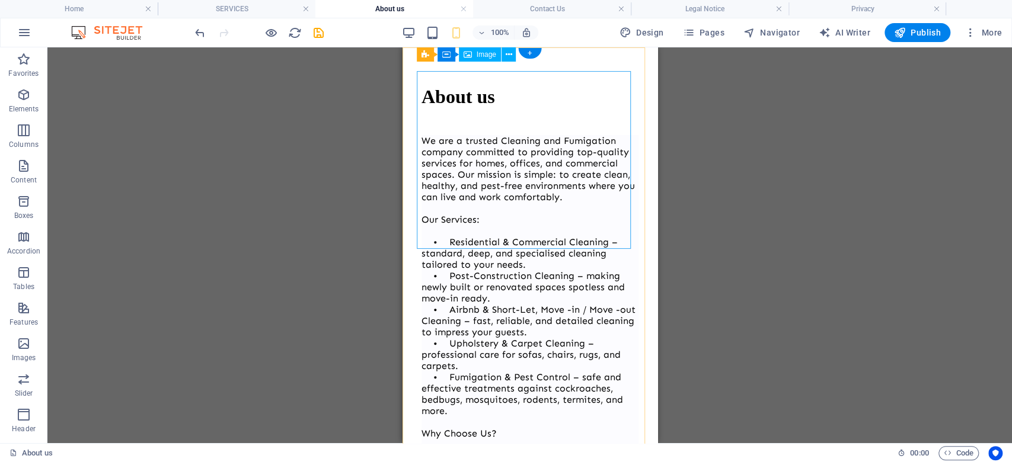
scroll to position [0, 0]
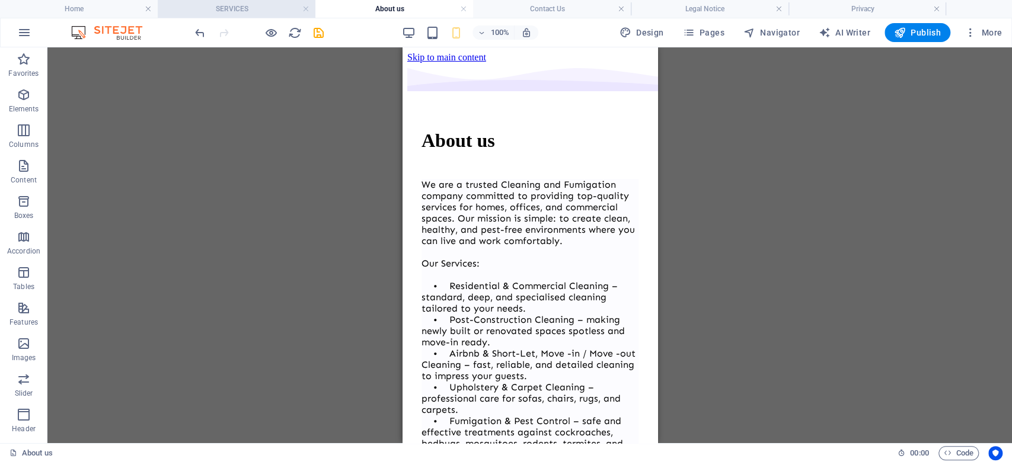
click at [229, 5] on h4 "SERVICES" at bounding box center [237, 8] width 158 height 13
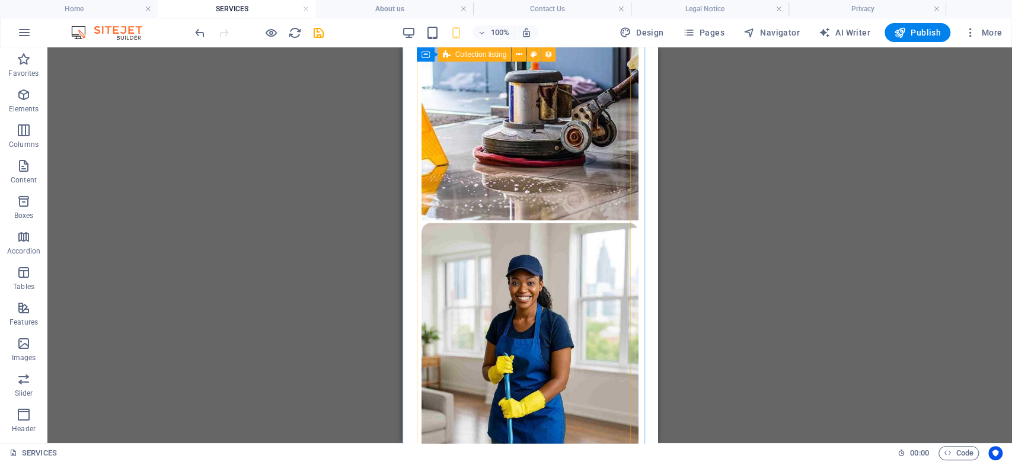
scroll to position [632, 0]
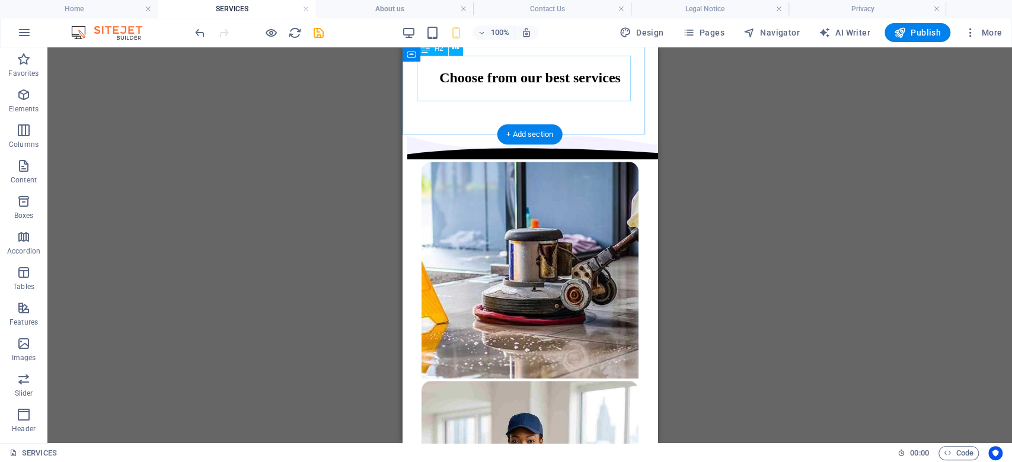
click at [546, 86] on div "Choose from our best services" at bounding box center [529, 78] width 217 height 16
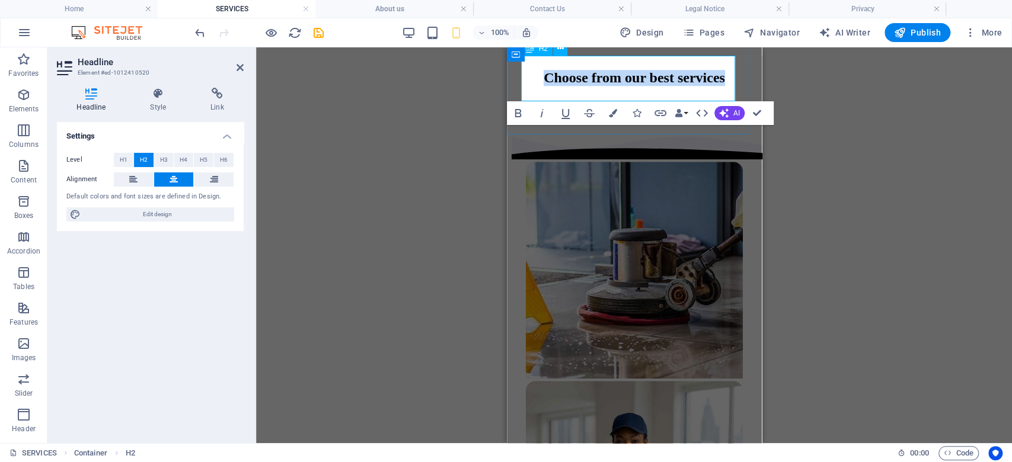
click at [624, 70] on h2 "Choose from our best services" at bounding box center [633, 78] width 217 height 16
click at [610, 70] on h2 "Choose from our best services" at bounding box center [633, 78] width 217 height 16
click at [667, 70] on h2 "Choose From our best services" at bounding box center [633, 78] width 217 height 16
click at [704, 70] on h2 "Choose From Our best services" at bounding box center [633, 78] width 217 height 16
click at [597, 86] on h2 "Choose From Our Best services" at bounding box center [633, 78] width 217 height 16
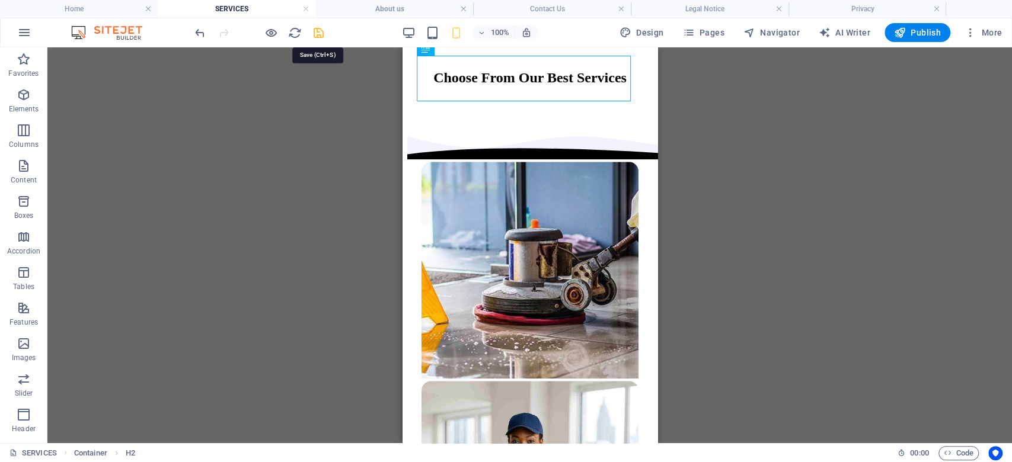
click at [318, 36] on icon "save" at bounding box center [319, 33] width 14 height 14
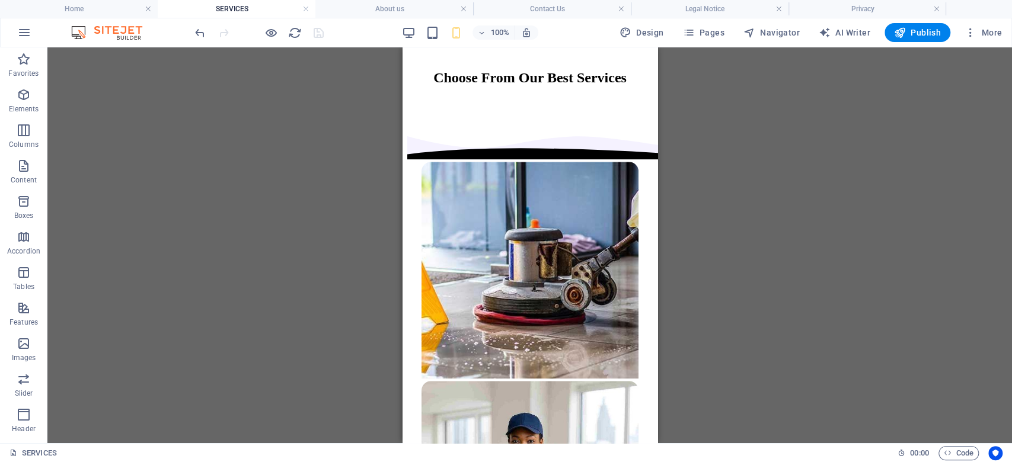
click at [223, 7] on h4 "SERVICES" at bounding box center [237, 8] width 158 height 13
click at [114, 17] on li "Home" at bounding box center [79, 9] width 158 height 18
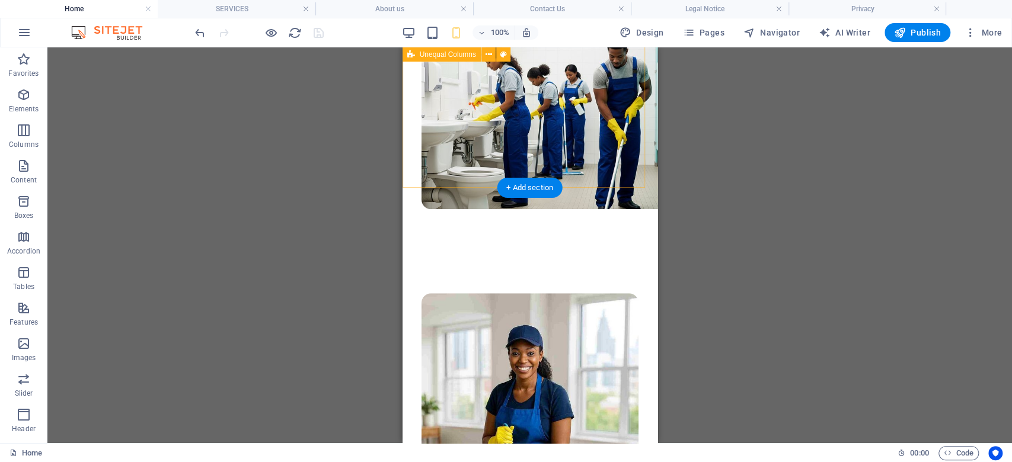
scroll to position [640, 0]
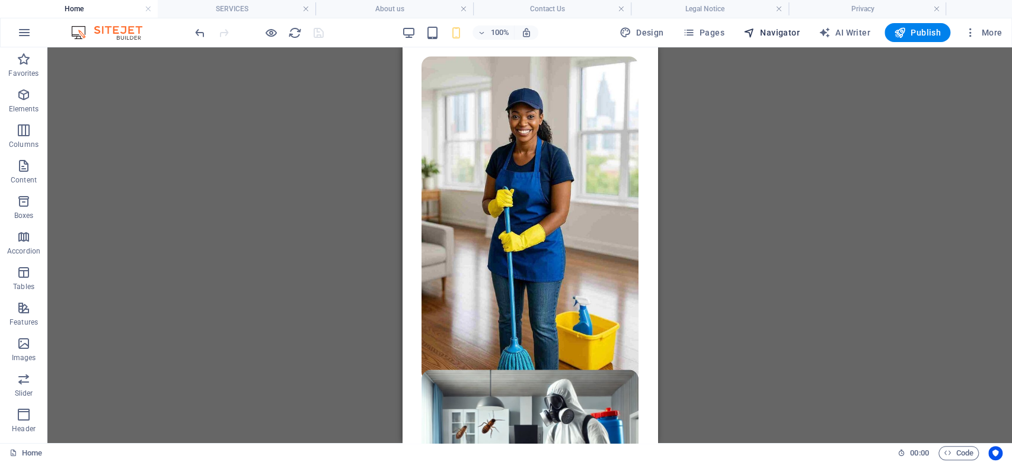
click at [764, 36] on span "Navigator" at bounding box center [771, 33] width 56 height 12
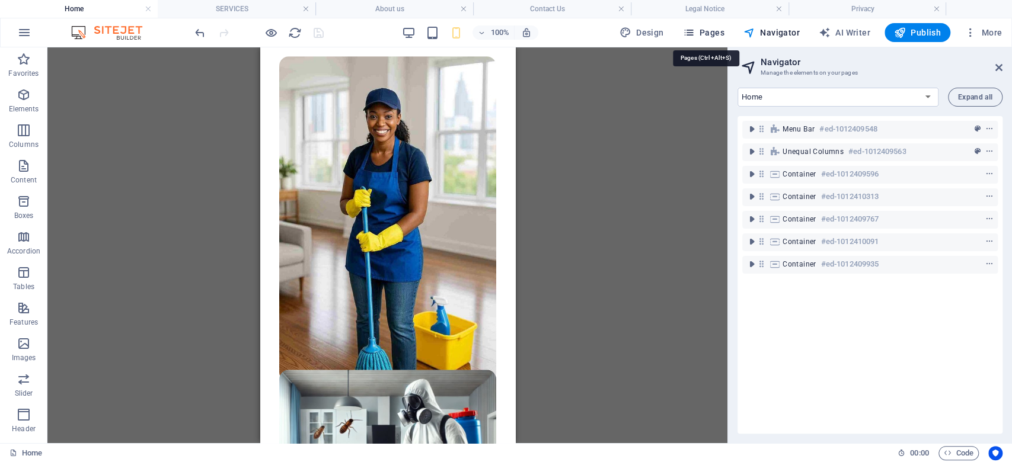
click at [711, 34] on span "Pages" at bounding box center [702, 33] width 41 height 12
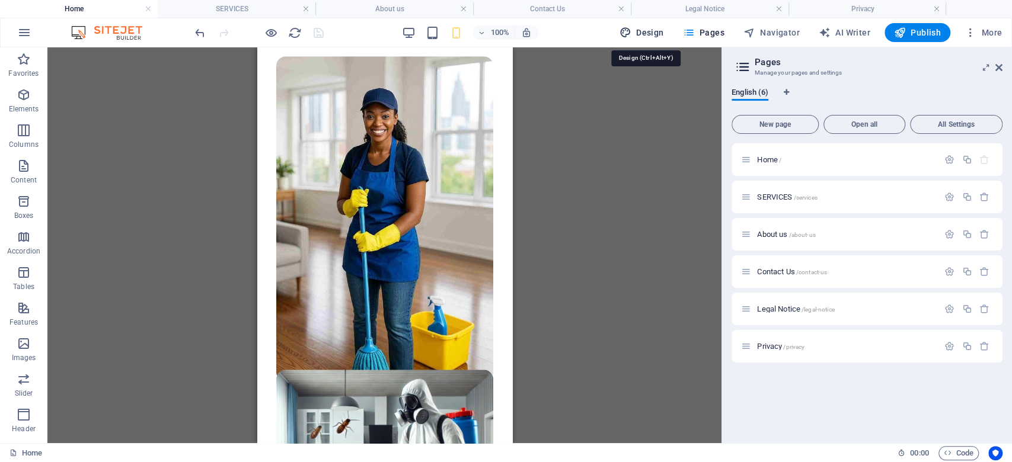
click at [646, 33] on span "Design" at bounding box center [641, 33] width 44 height 12
select select "px"
select select "400"
select select "px"
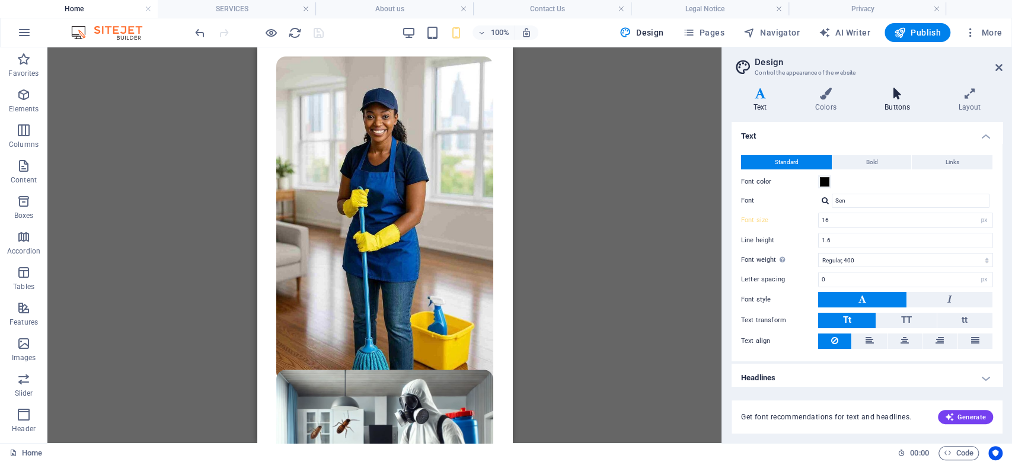
click at [892, 100] on h4 "Buttons" at bounding box center [898, 100] width 73 height 25
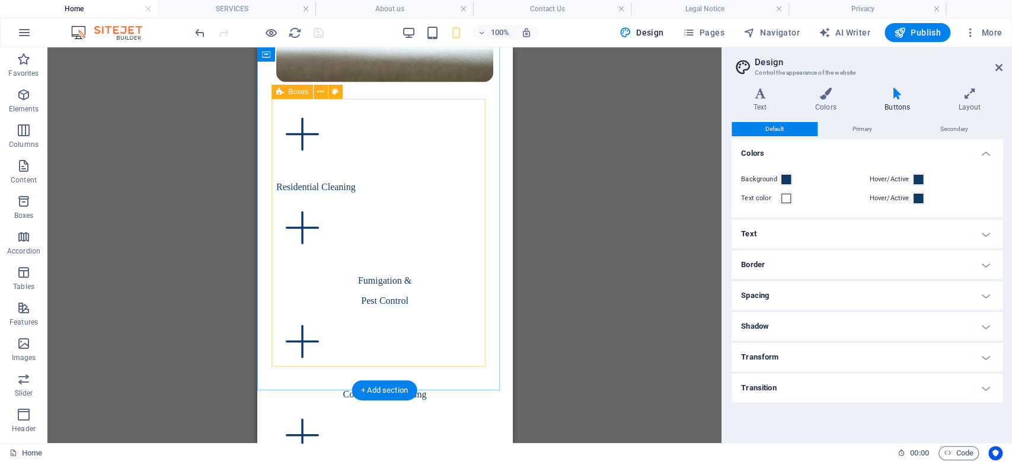
scroll to position [1906, 0]
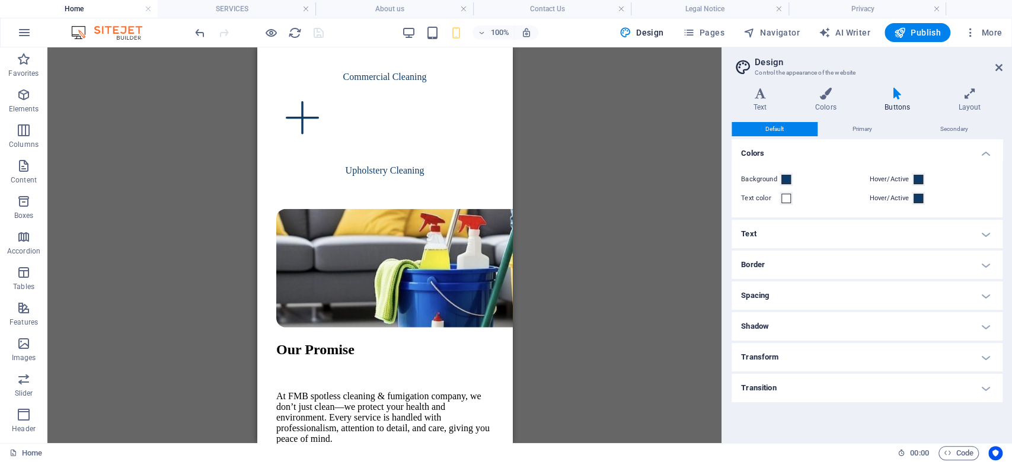
click at [73, 4] on h4 "Home" at bounding box center [79, 8] width 158 height 13
click at [220, 6] on h4 "SERVICES" at bounding box center [237, 8] width 158 height 13
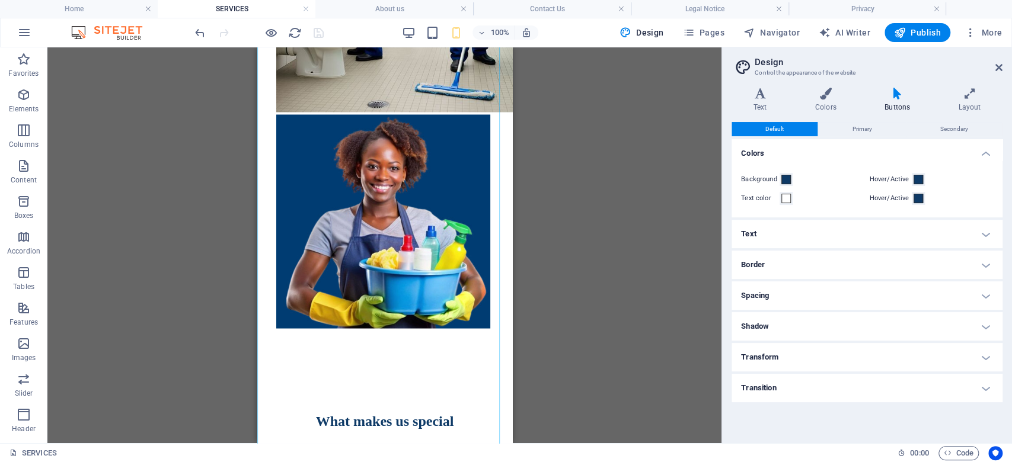
scroll to position [4387, 0]
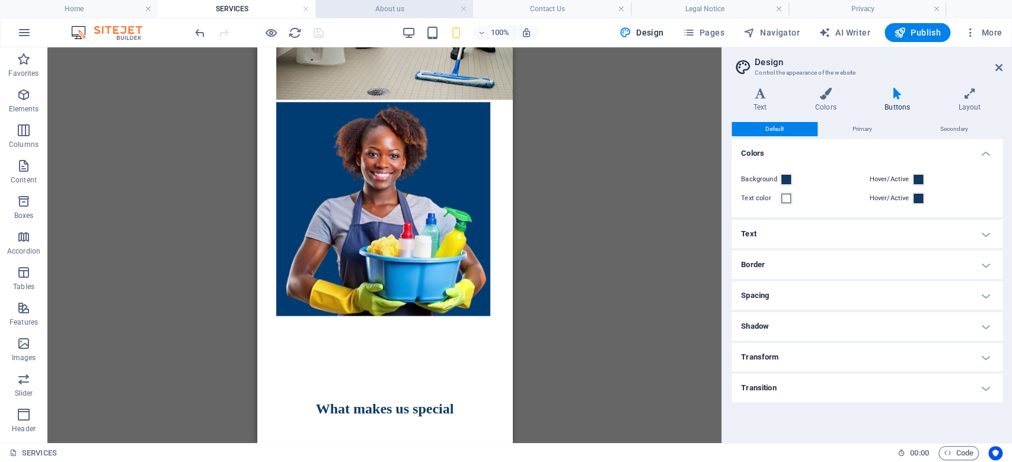
click at [399, 8] on h4 "About us" at bounding box center [394, 8] width 158 height 13
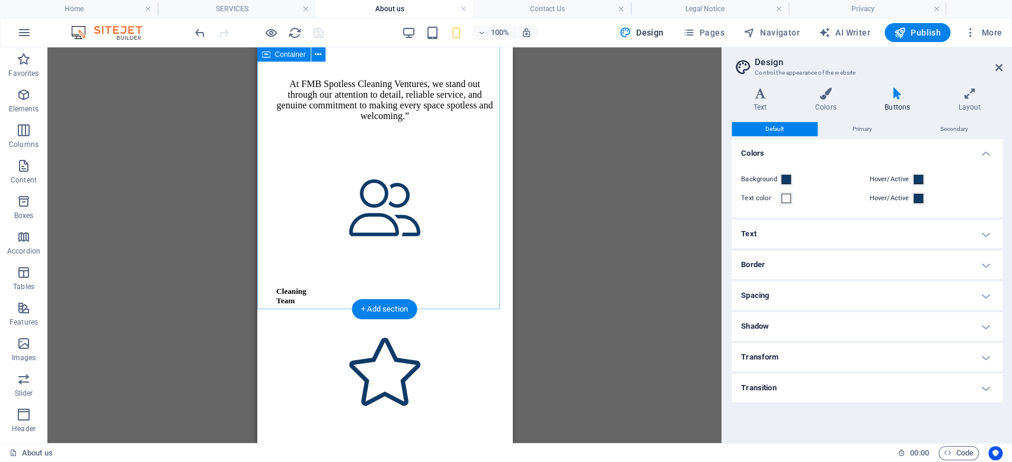
scroll to position [2199, 0]
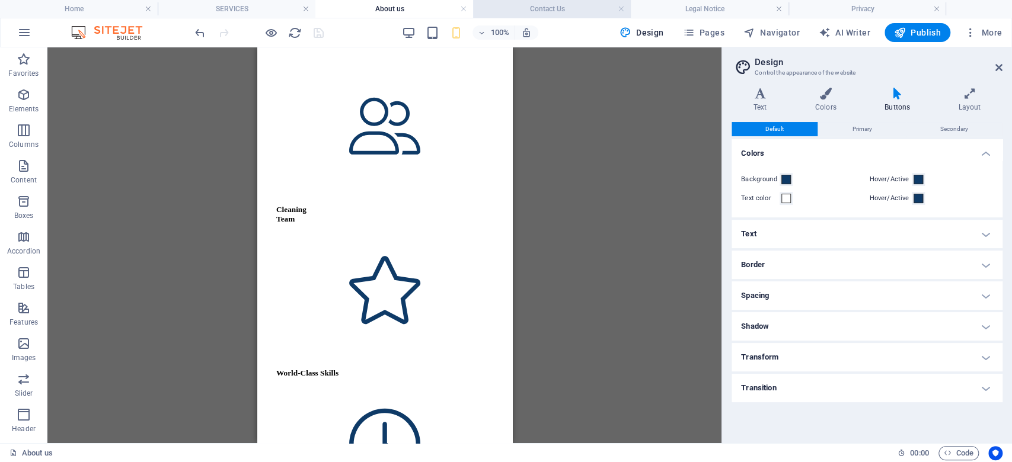
click at [531, 5] on h4 "Contact Us" at bounding box center [552, 8] width 158 height 13
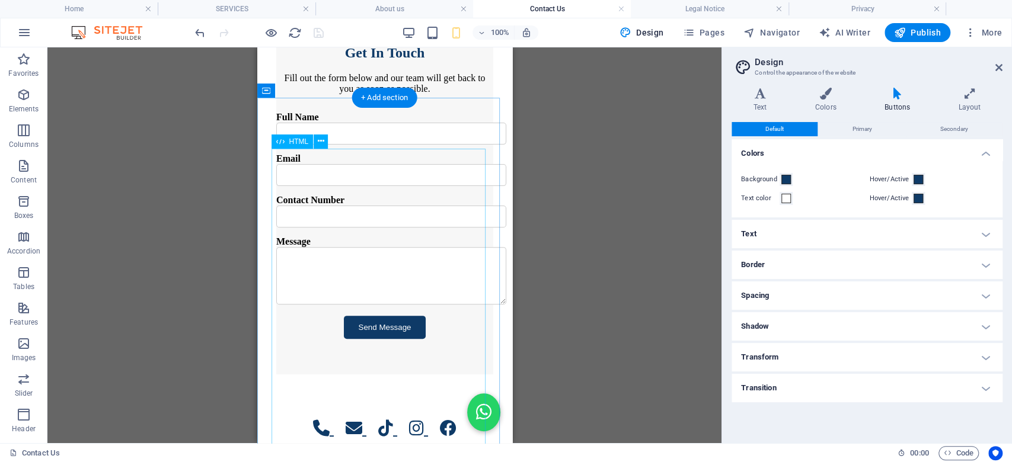
scroll to position [252, 0]
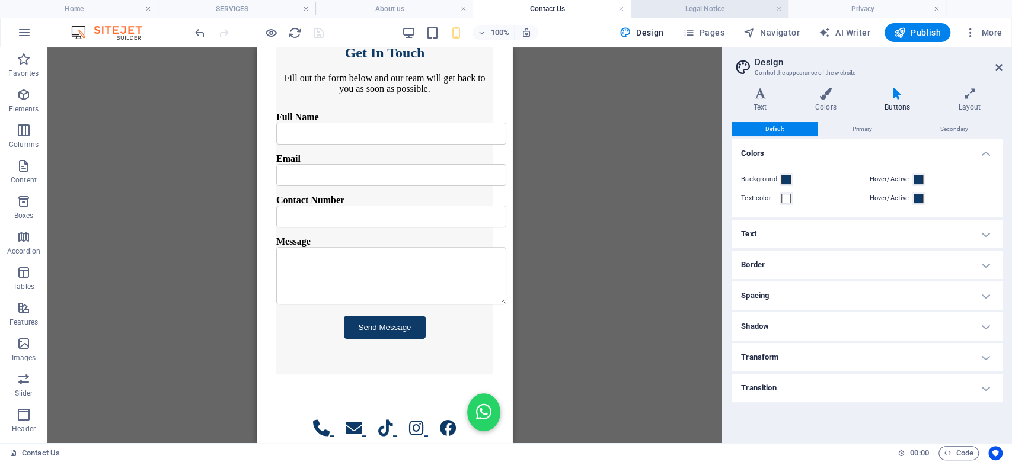
click at [673, 2] on h4 "Legal Notice" at bounding box center [710, 8] width 158 height 13
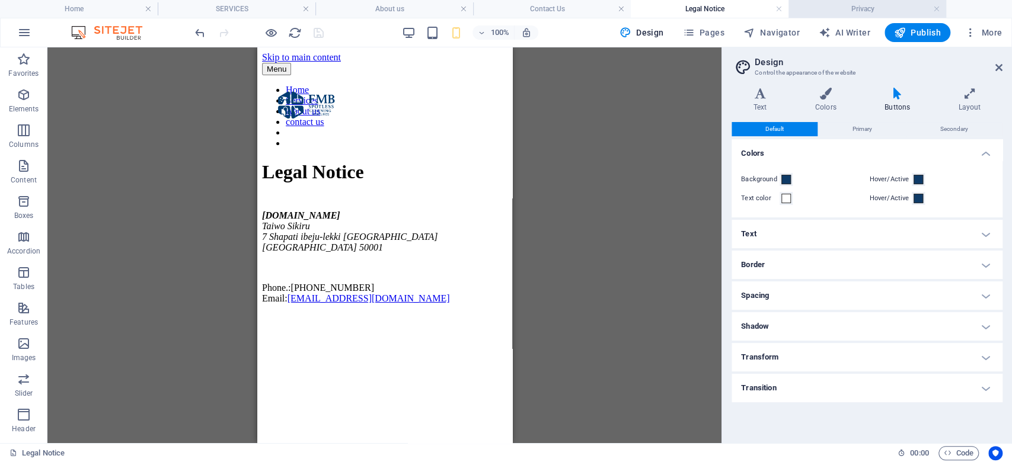
click at [879, 11] on h4 "Privacy" at bounding box center [867, 8] width 158 height 13
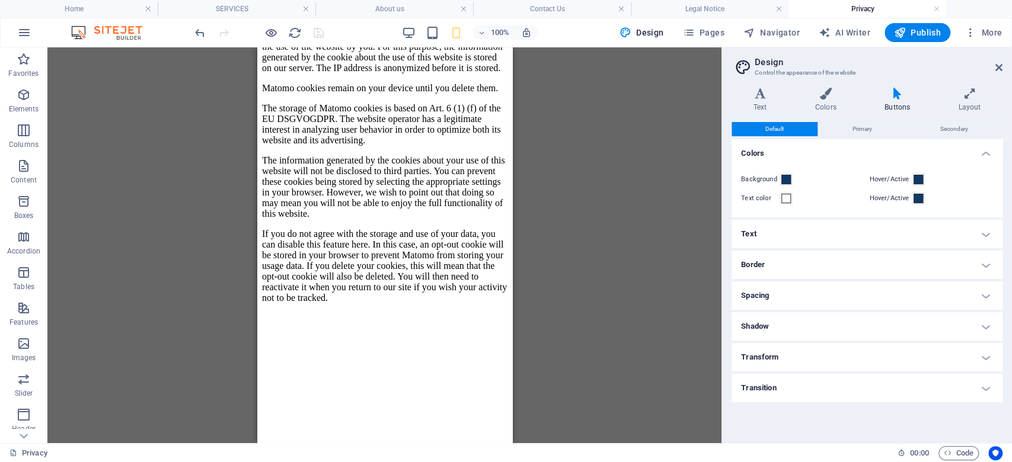
scroll to position [5410, 0]
click at [926, 35] on span "Publish" at bounding box center [917, 33] width 47 height 12
